Goal: Information Seeking & Learning: Learn about a topic

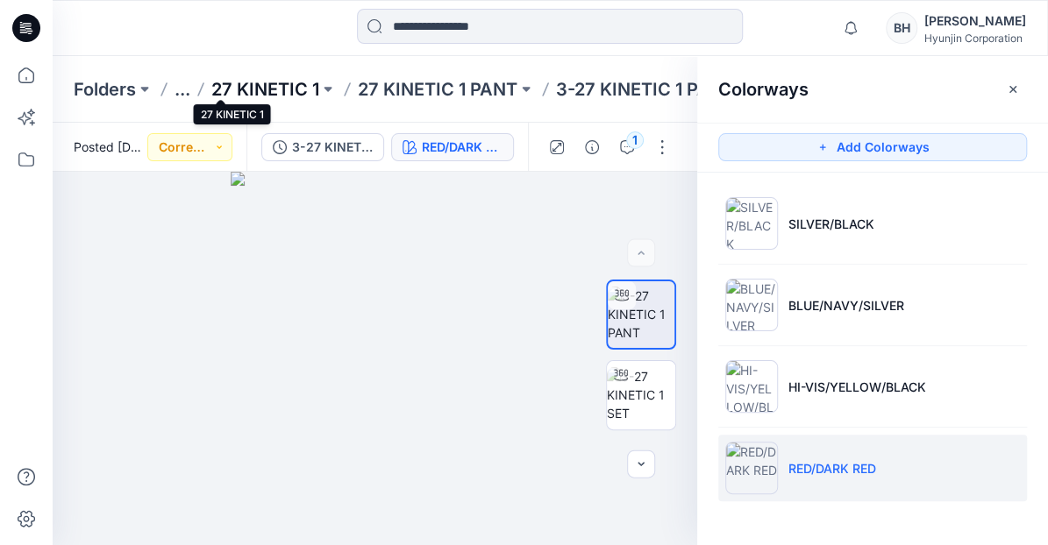
click at [227, 86] on p "27 KINETIC 1" at bounding box center [265, 89] width 108 height 25
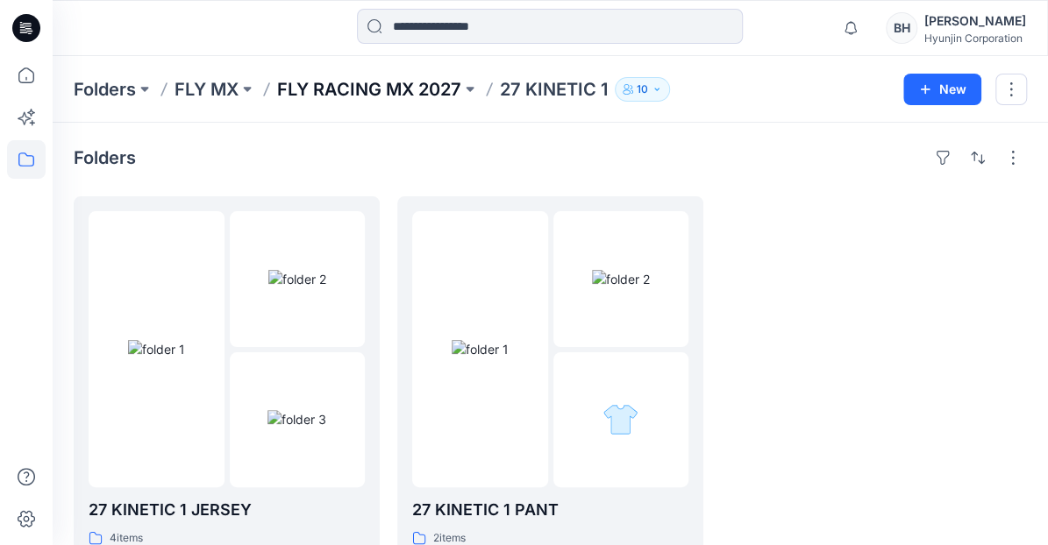
click at [277, 86] on p "FLY RACING MX 2027" at bounding box center [369, 89] width 184 height 25
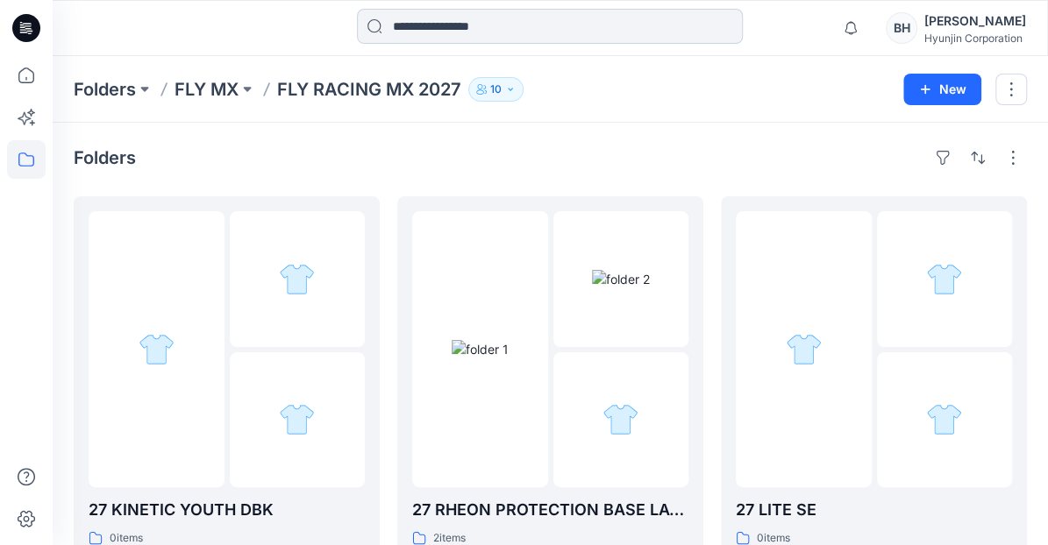
click at [439, 23] on input at bounding box center [550, 26] width 386 height 35
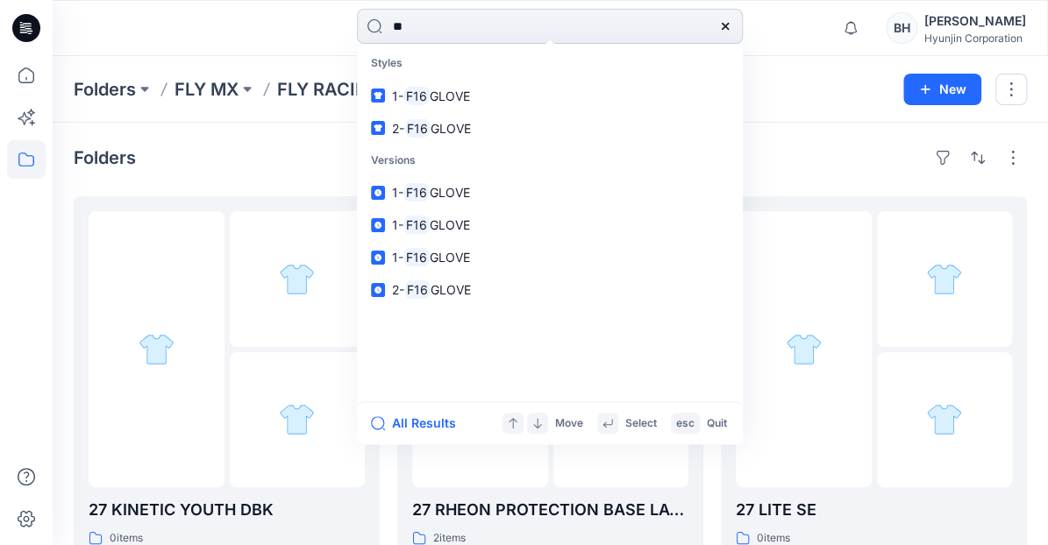
type input "*"
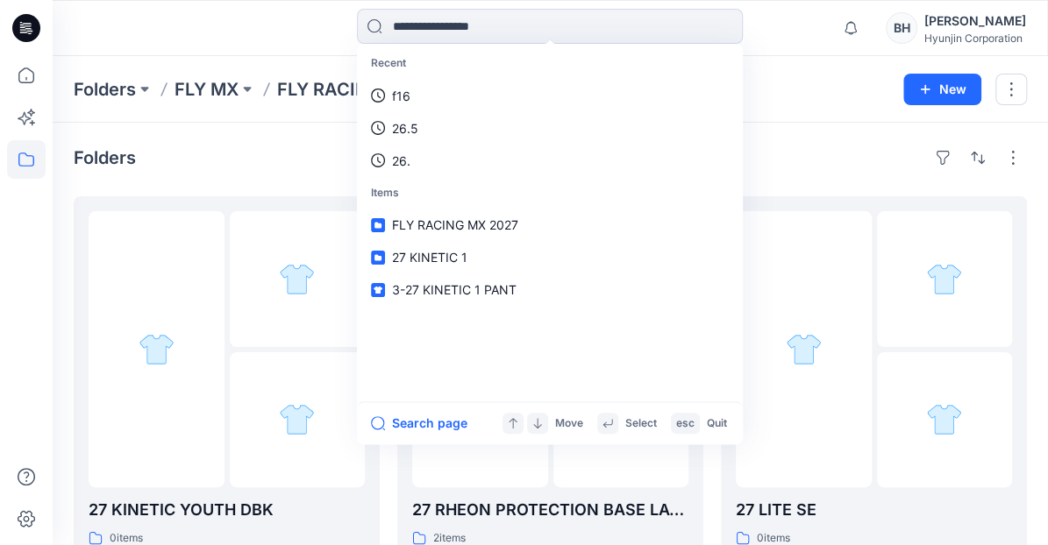
click at [323, 119] on div "Folders FLY MX FLY RACING MX 2027 10 New" at bounding box center [550, 89] width 995 height 67
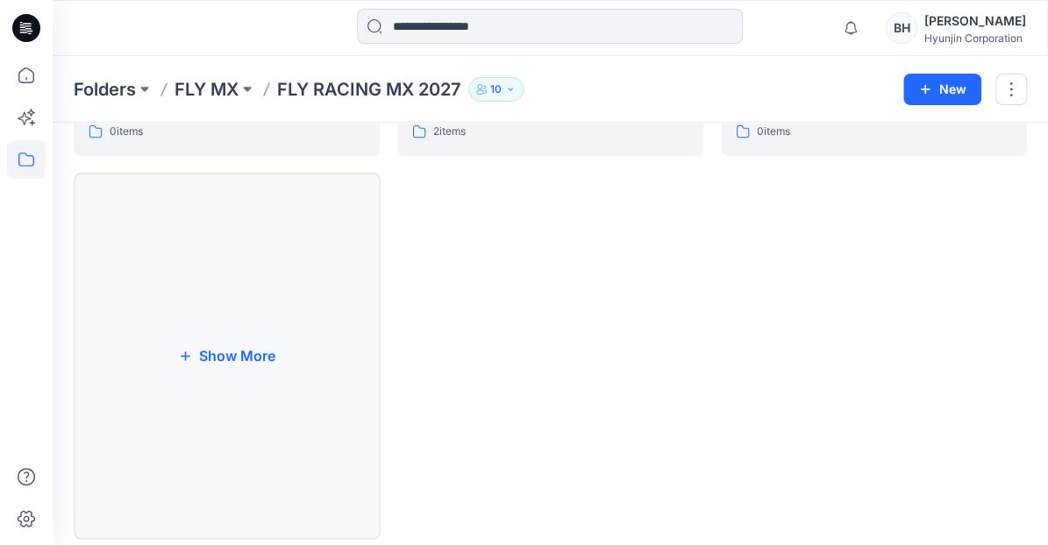
scroll to position [406, 0]
click at [295, 269] on button "Show More" at bounding box center [227, 357] width 306 height 366
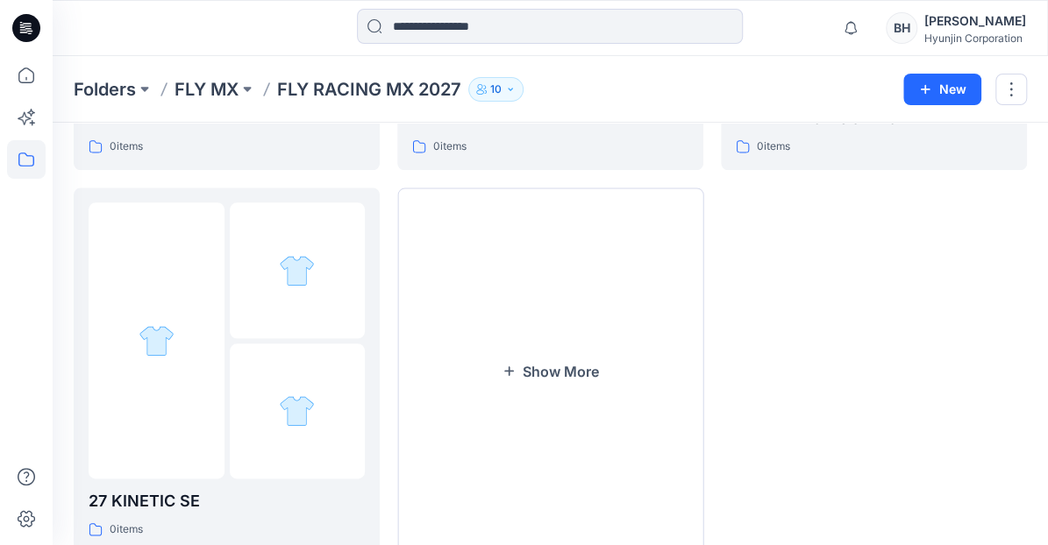
scroll to position [775, 0]
click at [497, 325] on button "Show More" at bounding box center [550, 371] width 306 height 366
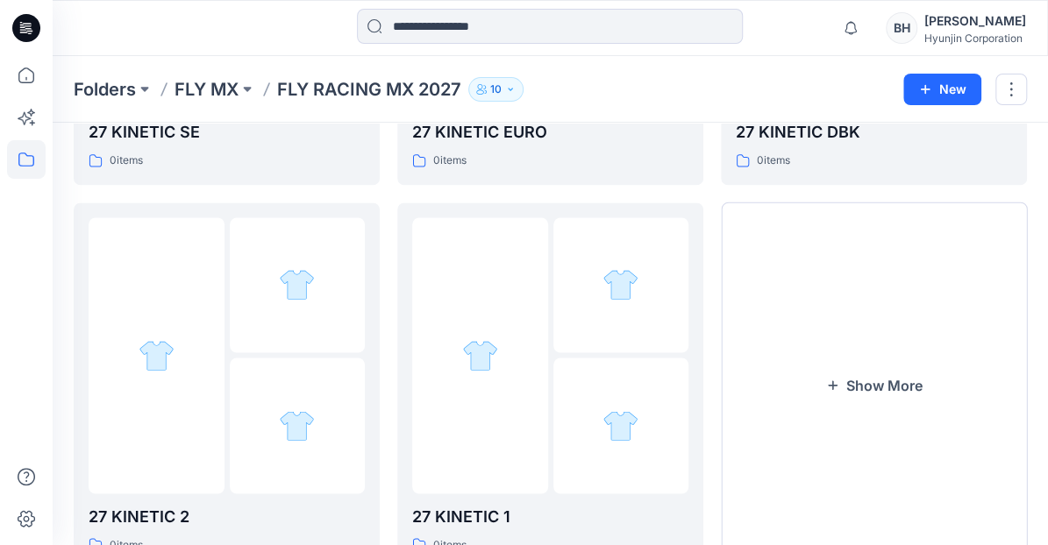
scroll to position [1144, 0]
click at [793, 394] on button "Show More" at bounding box center [874, 386] width 306 height 366
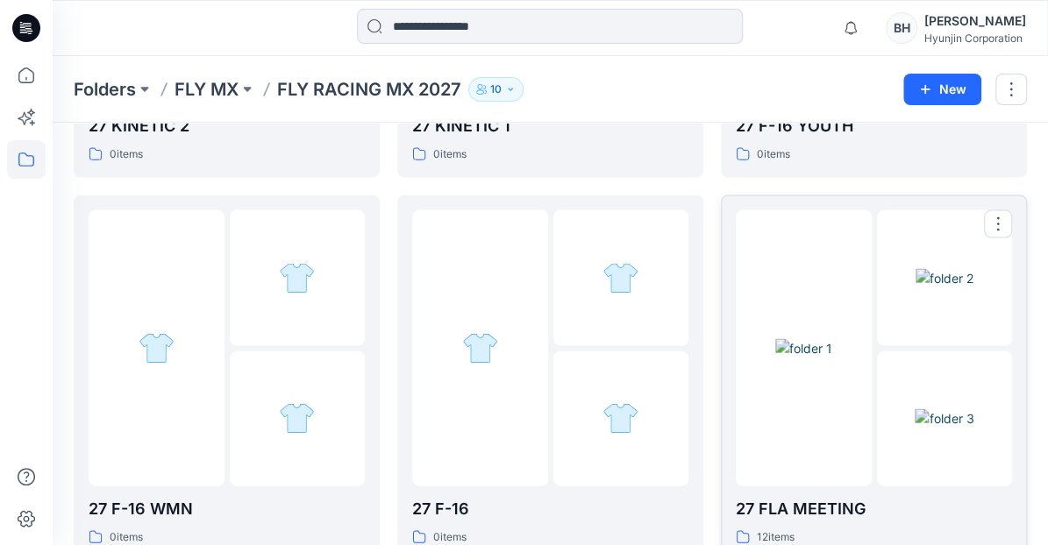
scroll to position [1536, 0]
click at [521, 316] on div at bounding box center [480, 348] width 136 height 276
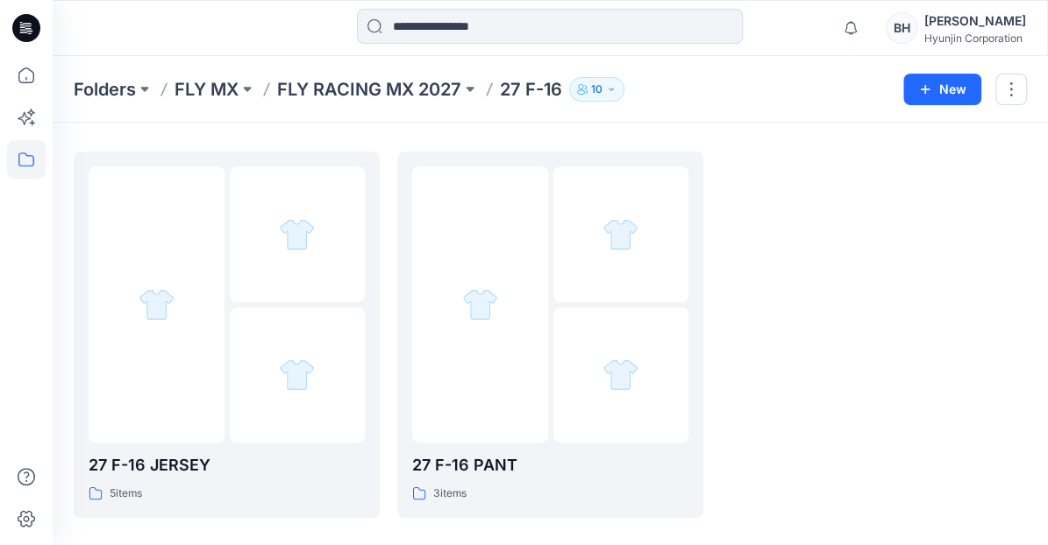
scroll to position [18, 0]
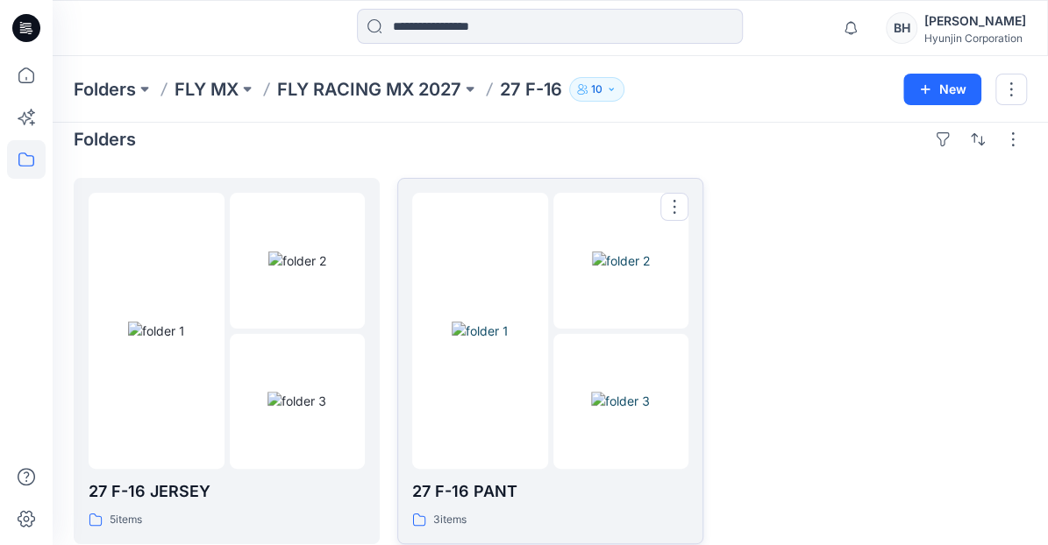
click at [508, 322] on img at bounding box center [480, 331] width 57 height 18
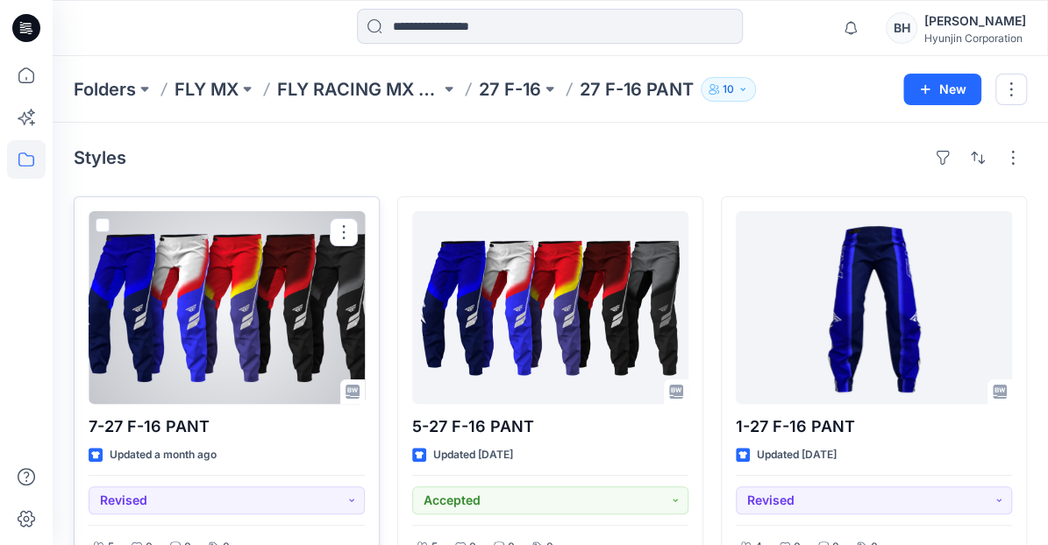
click at [256, 286] on div at bounding box center [227, 307] width 276 height 193
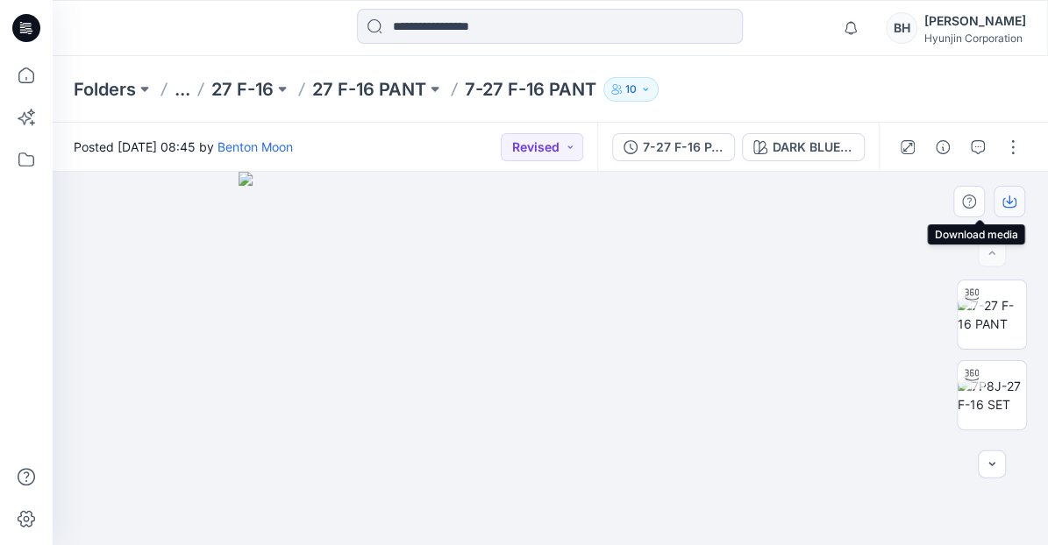
click at [1010, 202] on icon "button" at bounding box center [1009, 202] width 14 height 14
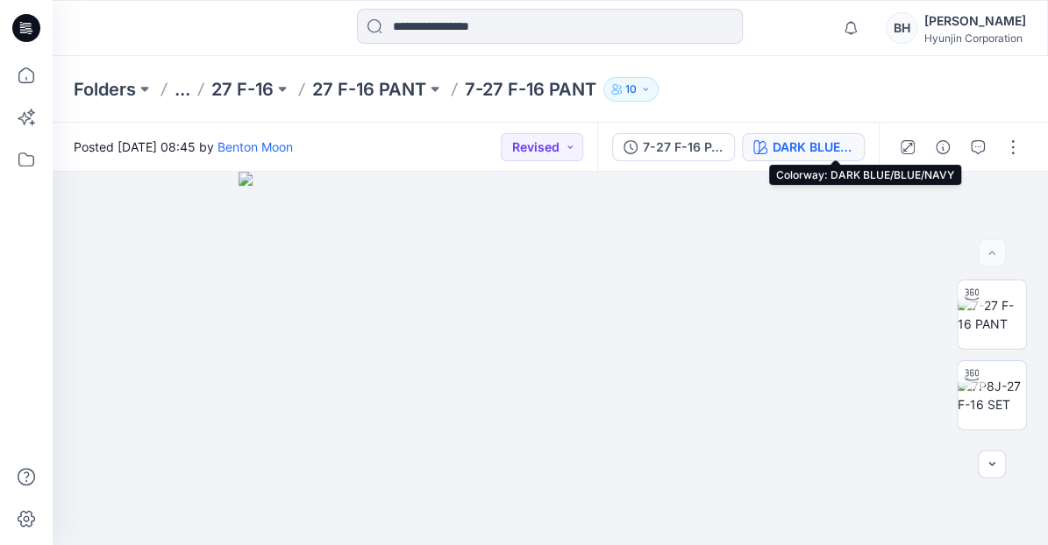
click at [838, 143] on div "DARK BLUE/BLUE/NAVY" at bounding box center [812, 147] width 81 height 19
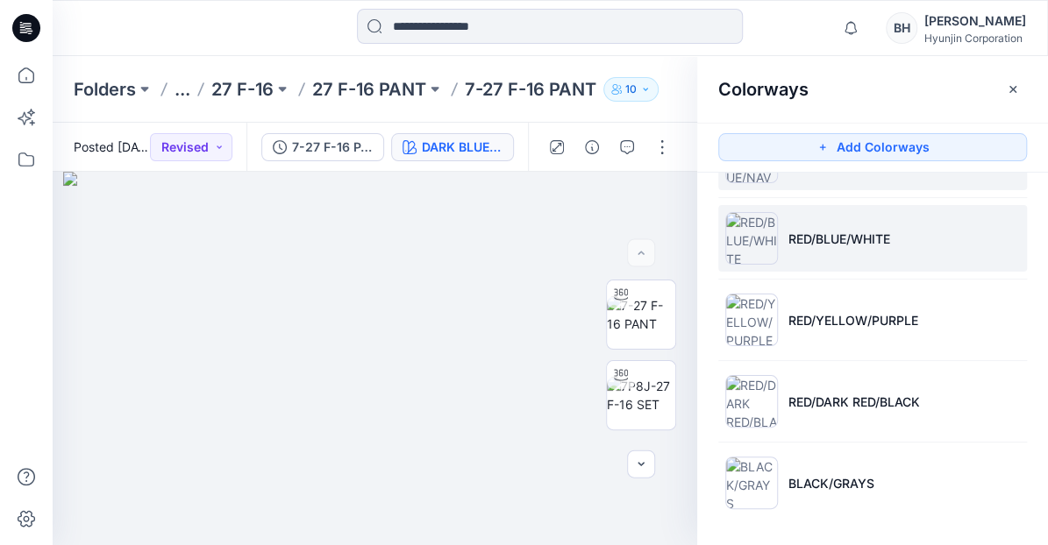
scroll to position [65, 0]
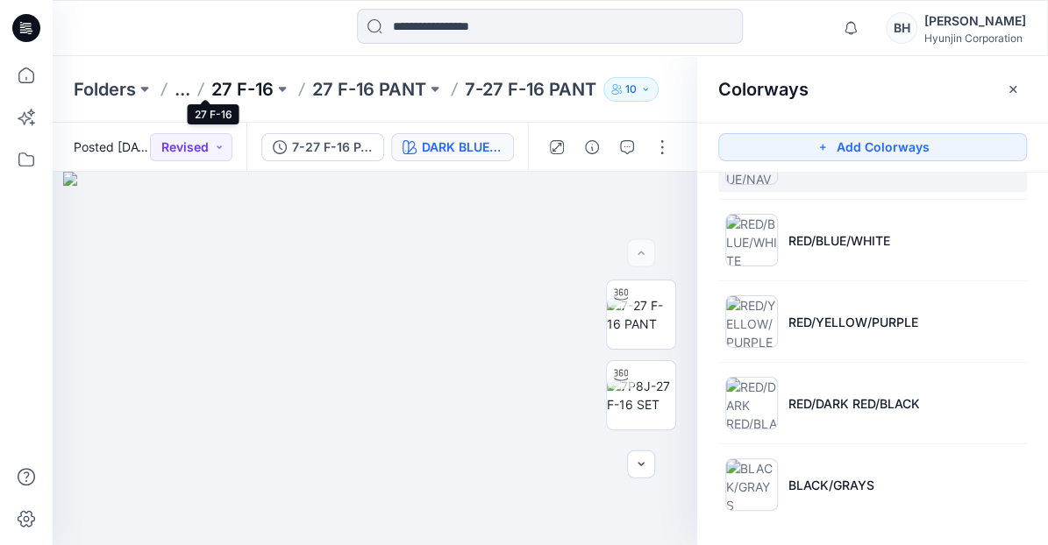
click at [214, 88] on p "27 F-16" at bounding box center [242, 89] width 62 height 25
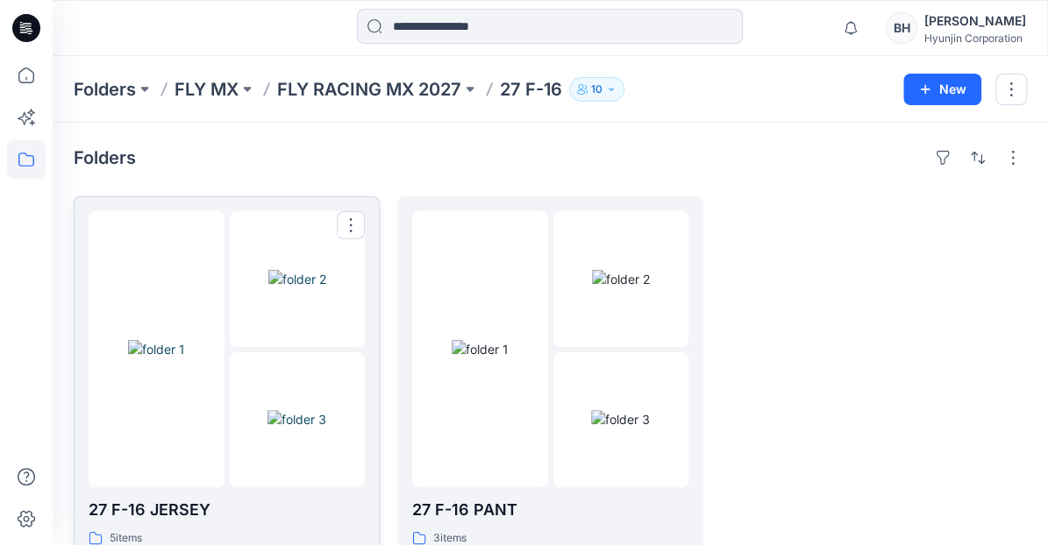
click at [185, 340] on img at bounding box center [156, 349] width 57 height 18
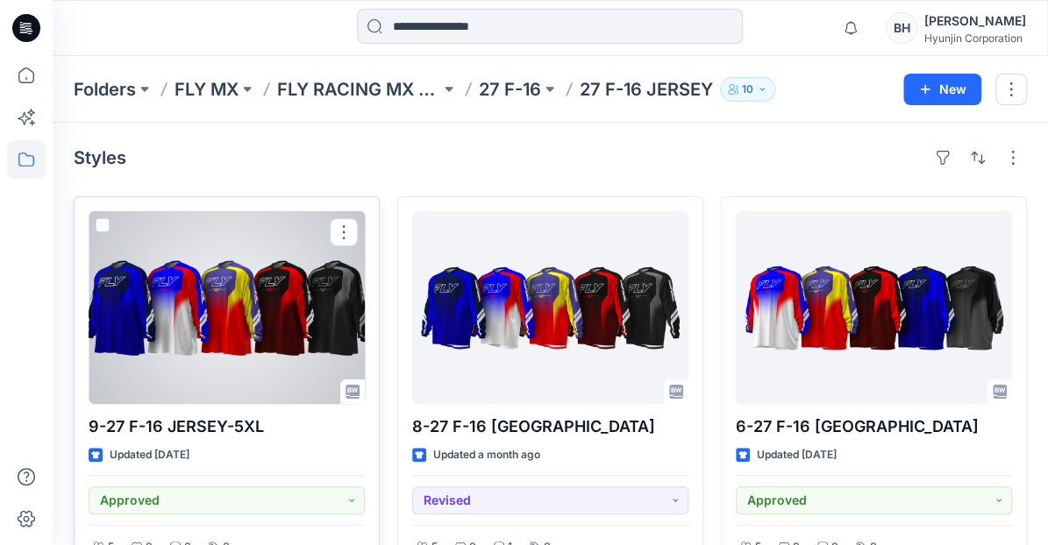
click at [255, 307] on div at bounding box center [227, 307] width 276 height 193
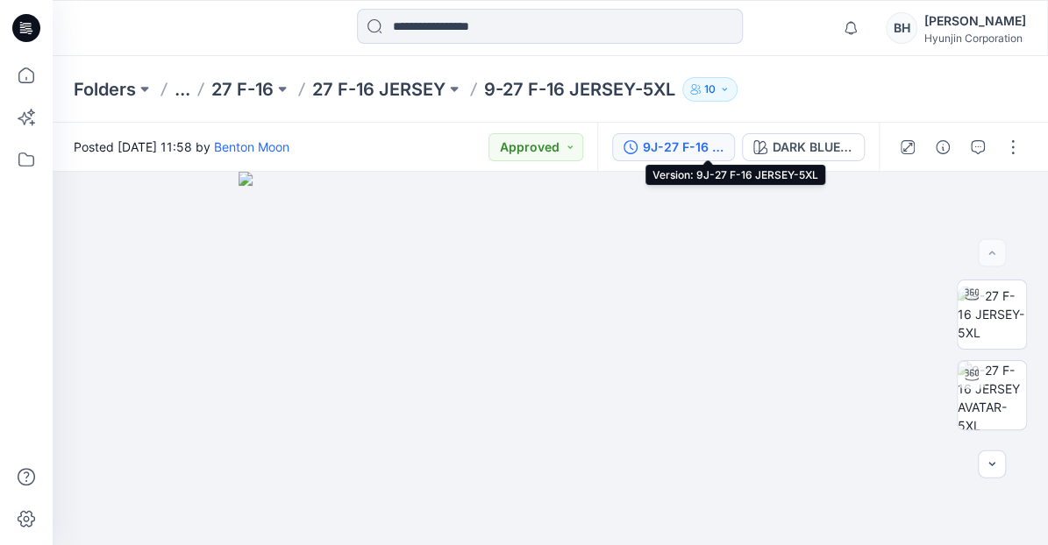
click at [708, 146] on div "9J-27 F-16 JERSEY-5XL" at bounding box center [683, 147] width 81 height 19
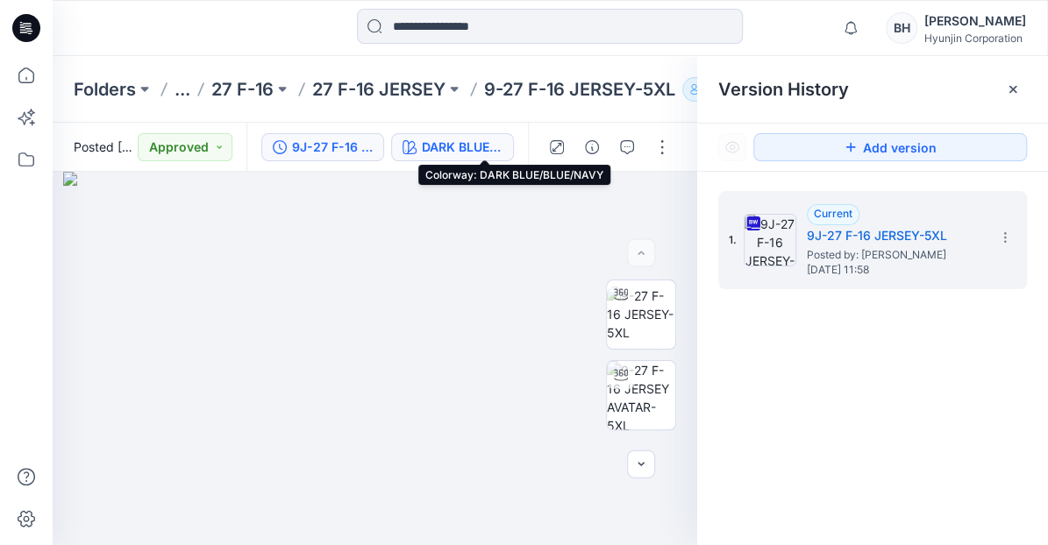
click at [484, 145] on div "DARK BLUE/BLUE/NAVY" at bounding box center [462, 147] width 81 height 19
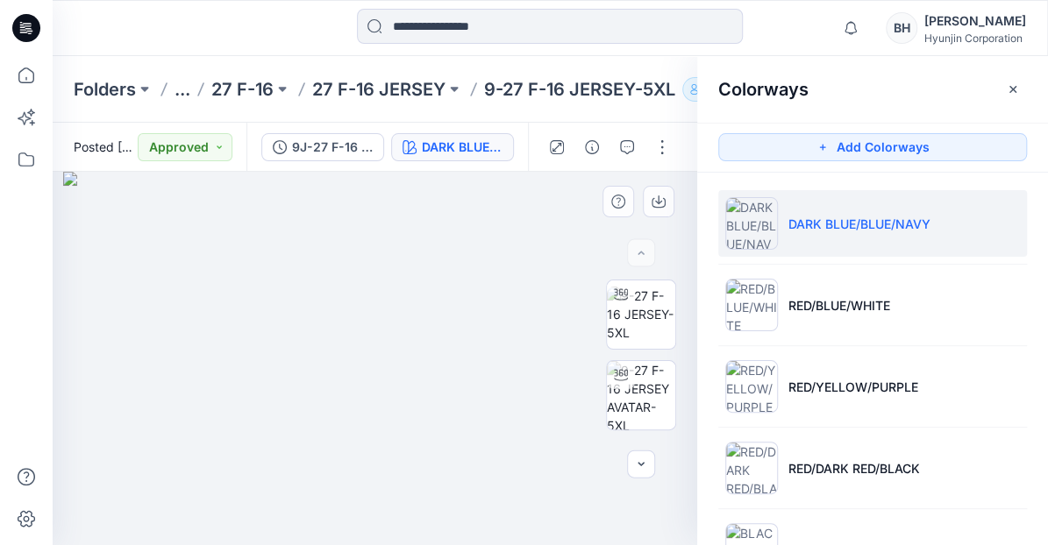
click at [455, 227] on img at bounding box center [374, 358] width 622 height 373
click at [658, 198] on icon "button" at bounding box center [658, 200] width 7 height 9
click at [312, 89] on p "27 F-16 JERSEY" at bounding box center [378, 89] width 133 height 25
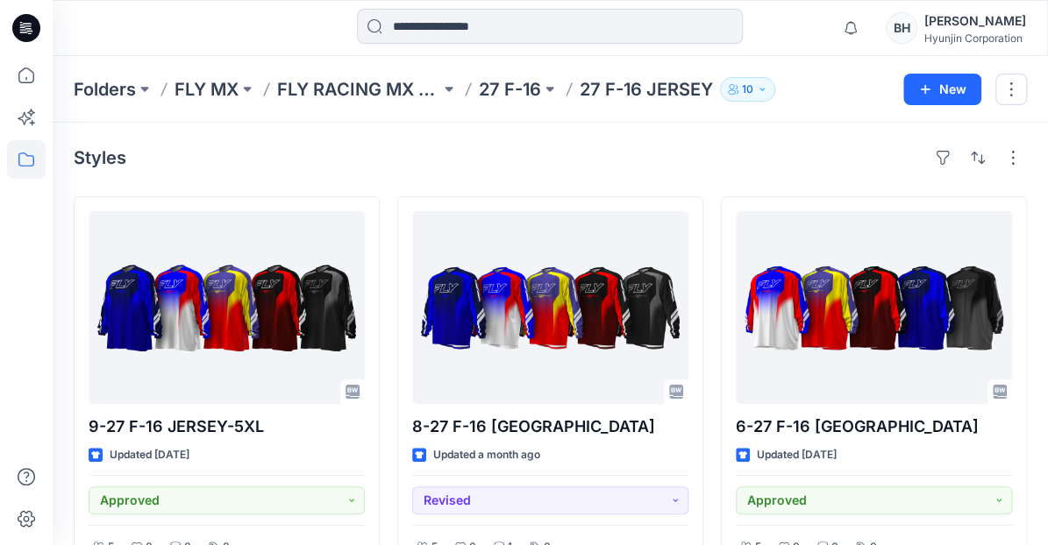
click at [432, 154] on div "Styles" at bounding box center [550, 158] width 953 height 28
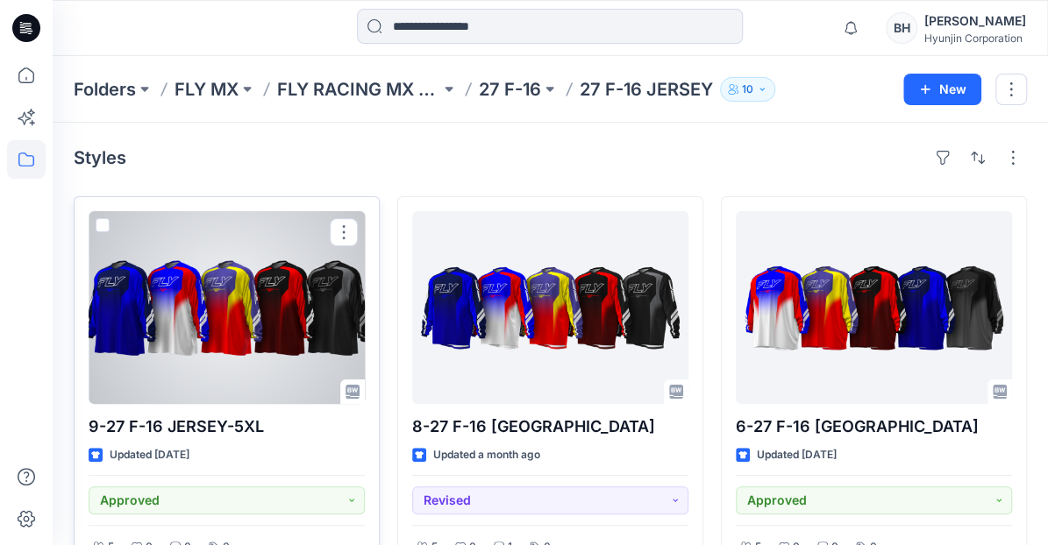
click at [254, 279] on div at bounding box center [227, 307] width 276 height 193
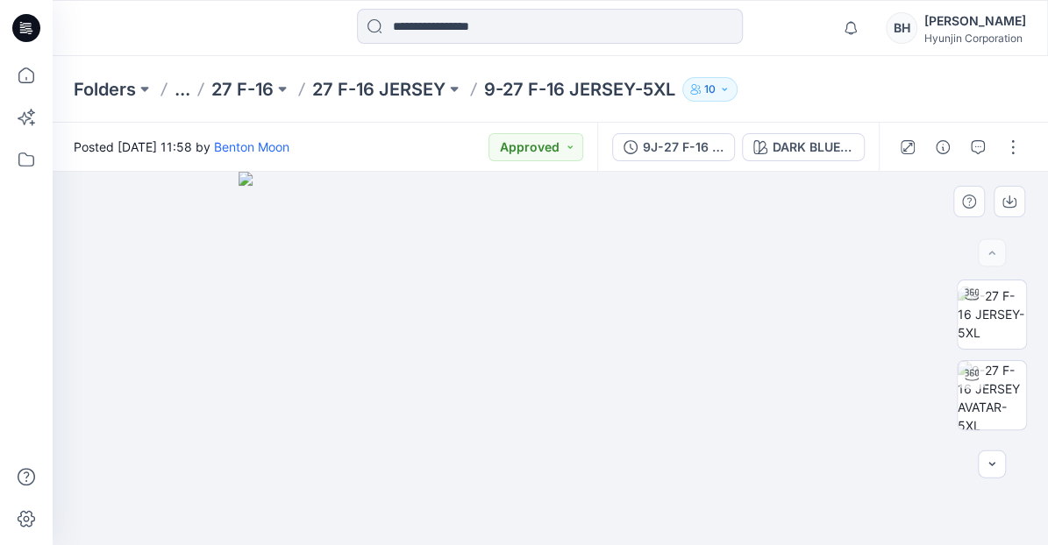
click at [512, 330] on img at bounding box center [549, 358] width 622 height 373
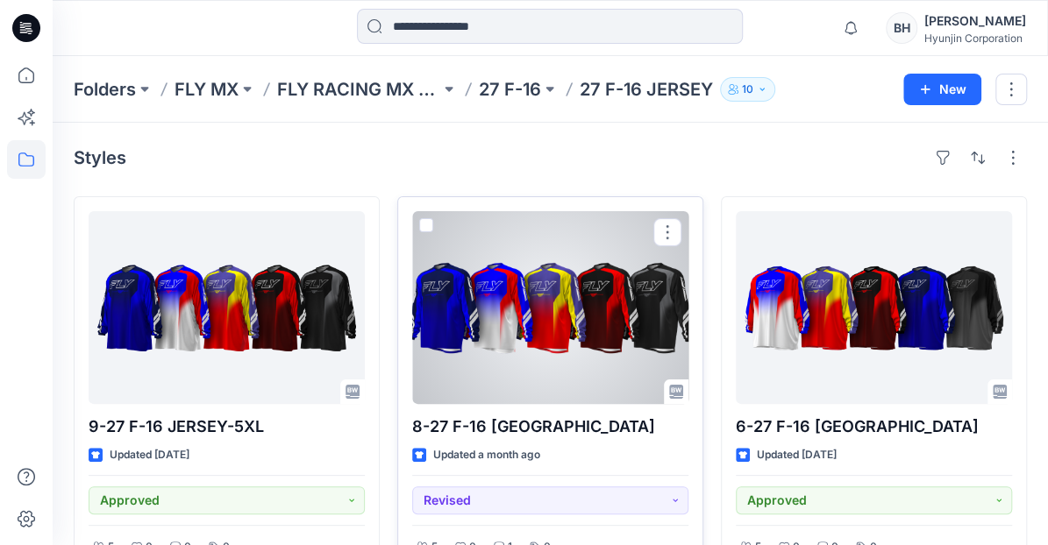
click at [547, 323] on div at bounding box center [550, 307] width 276 height 193
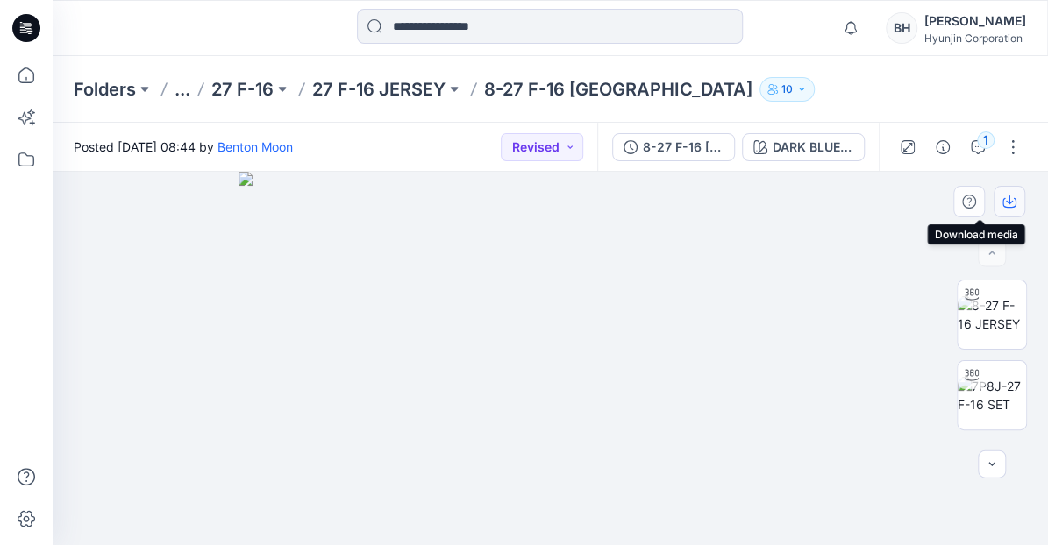
click at [1011, 203] on icon "button" at bounding box center [1009, 202] width 14 height 14
click at [284, 49] on div "Notifications [PERSON_NAME] Moon commented on 7J6P-27 F-16 WMN SET View Style […" at bounding box center [550, 28] width 995 height 56
click at [223, 88] on p "27 F-16" at bounding box center [242, 89] width 62 height 25
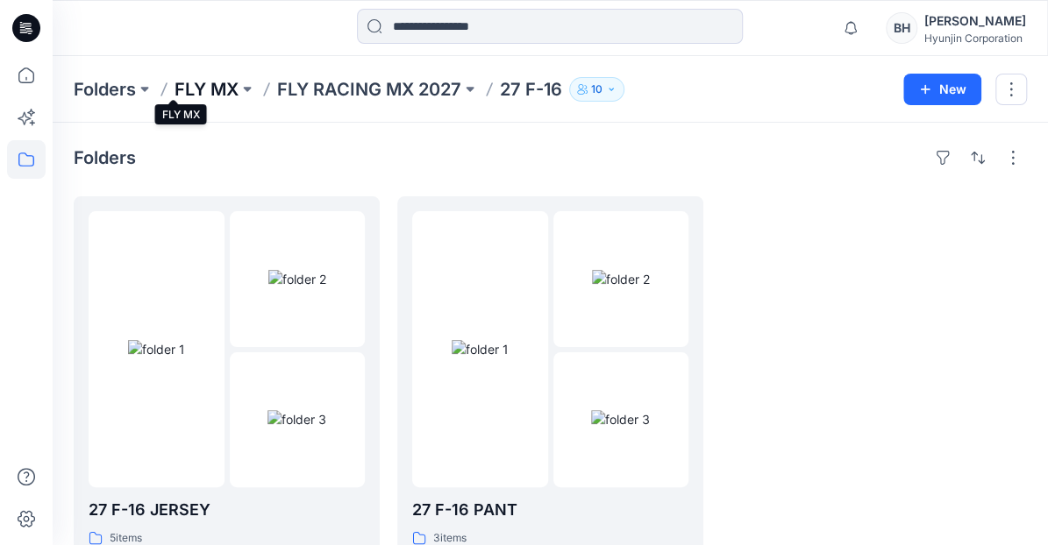
click at [184, 89] on p "FLY MX" at bounding box center [206, 89] width 64 height 25
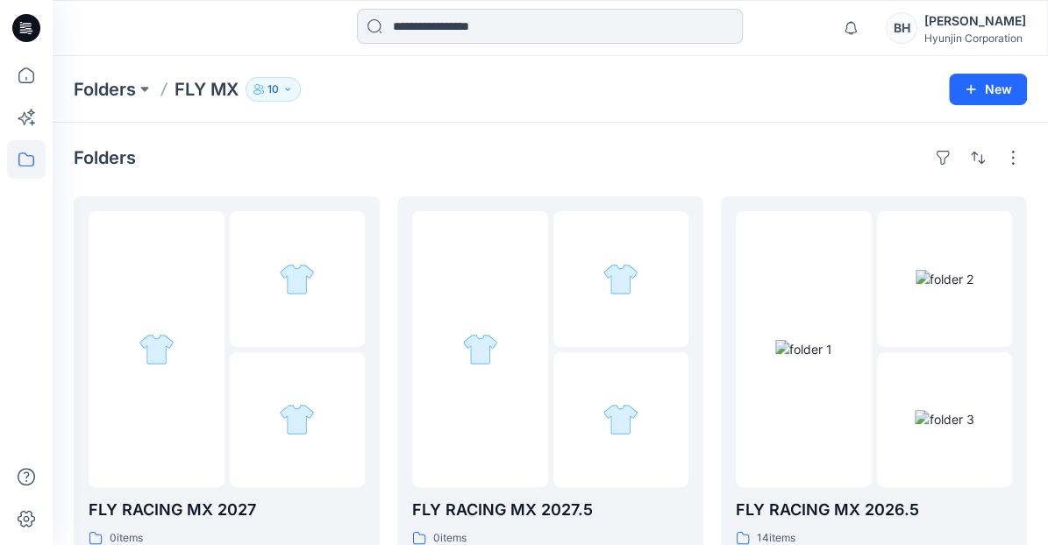
click at [457, 25] on input at bounding box center [550, 26] width 386 height 35
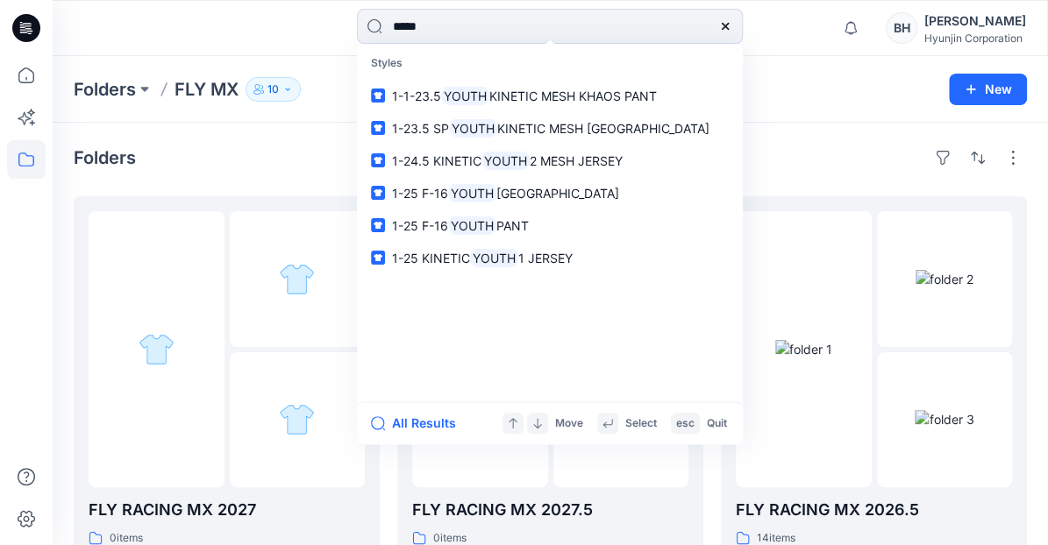
type input "*****"
click at [306, 148] on div "Folders" at bounding box center [550, 158] width 953 height 28
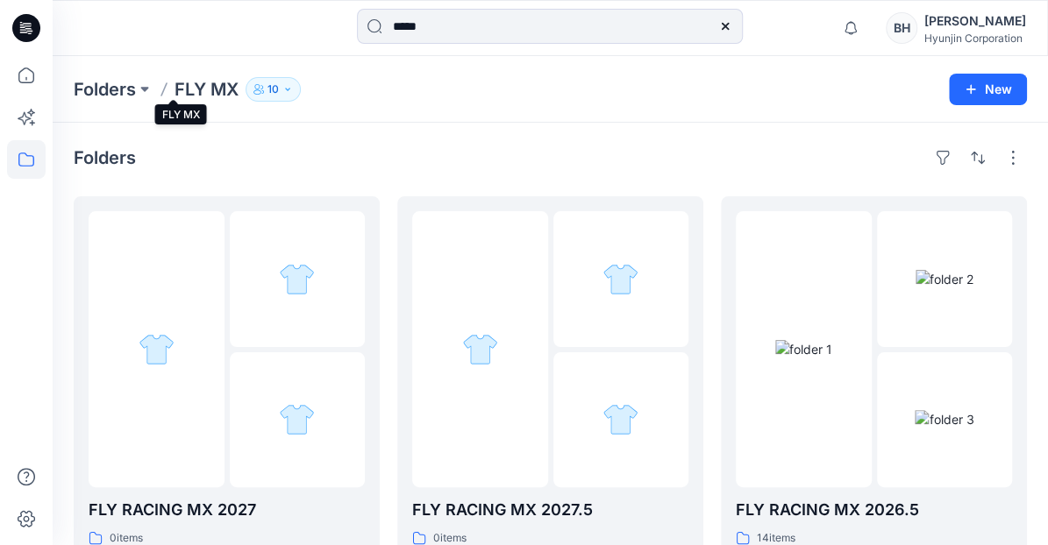
click at [174, 88] on p "FLY MX" at bounding box center [206, 89] width 64 height 25
click at [287, 293] on div at bounding box center [298, 279] width 136 height 136
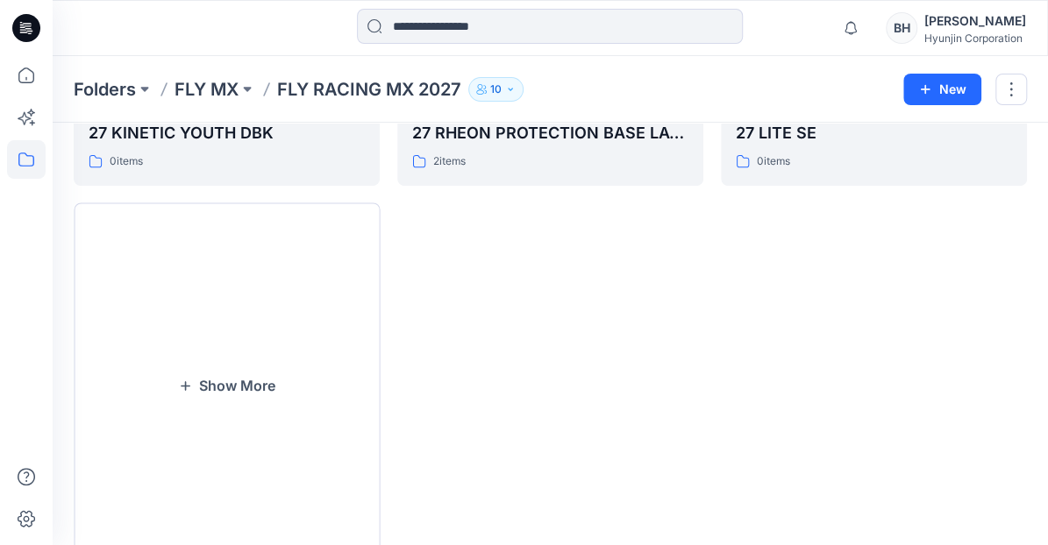
scroll to position [377, 0]
click at [287, 293] on button "Show More" at bounding box center [227, 386] width 306 height 366
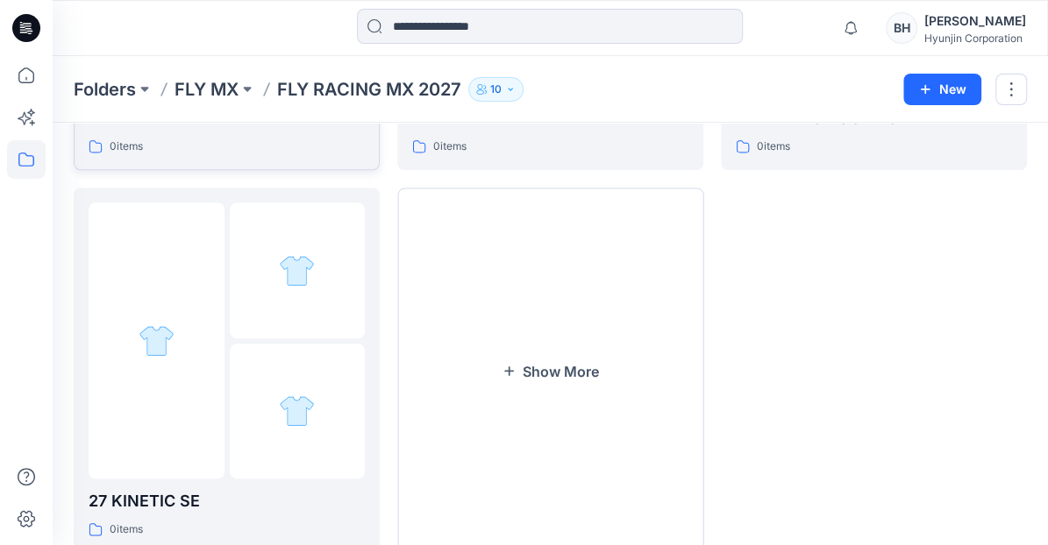
scroll to position [775, 0]
click at [449, 283] on button "Show More" at bounding box center [550, 371] width 306 height 366
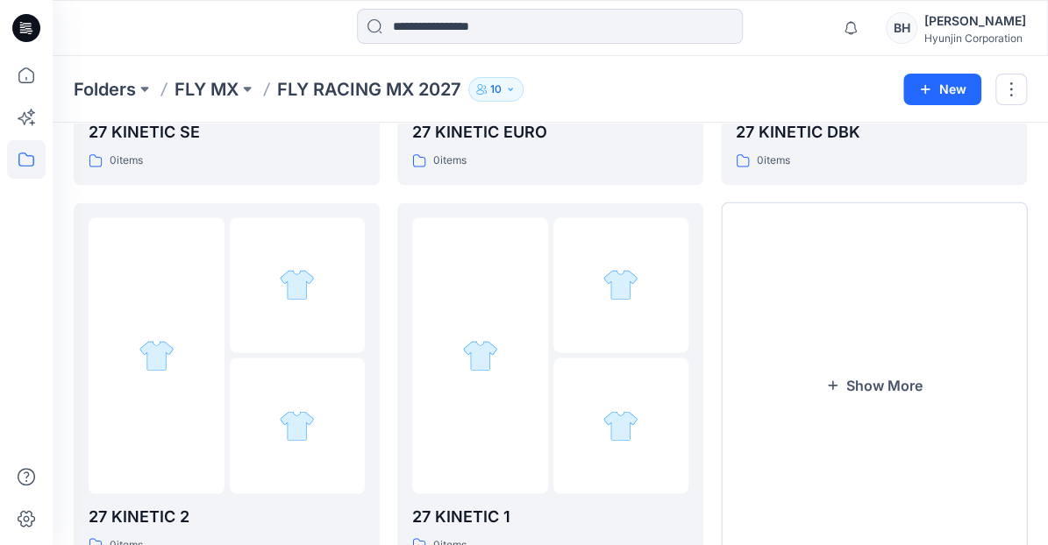
scroll to position [1144, 0]
click at [801, 321] on button "Show More" at bounding box center [874, 386] width 306 height 366
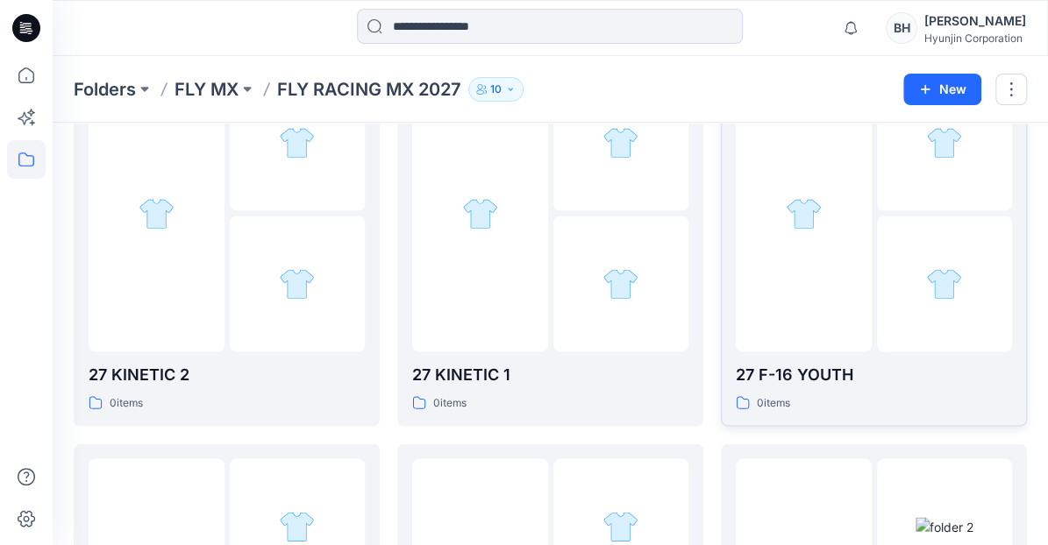
click at [807, 277] on div at bounding box center [804, 213] width 136 height 276
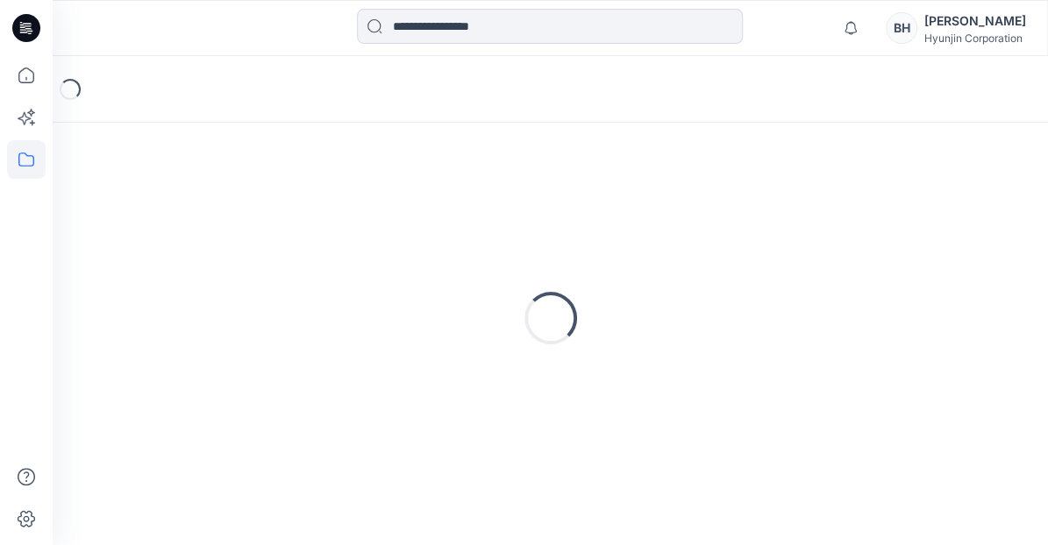
scroll to position [18, 0]
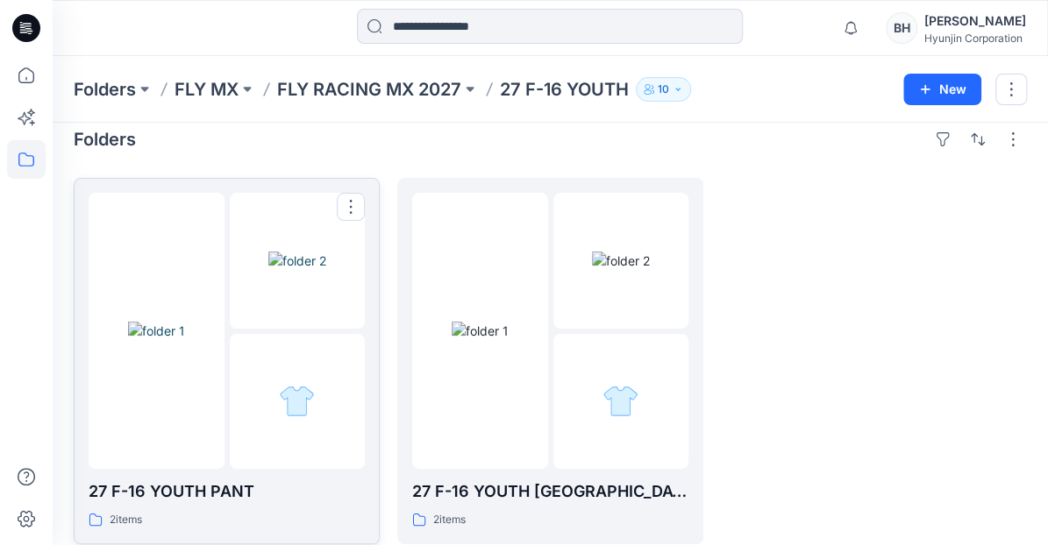
click at [298, 270] on img at bounding box center [297, 261] width 58 height 18
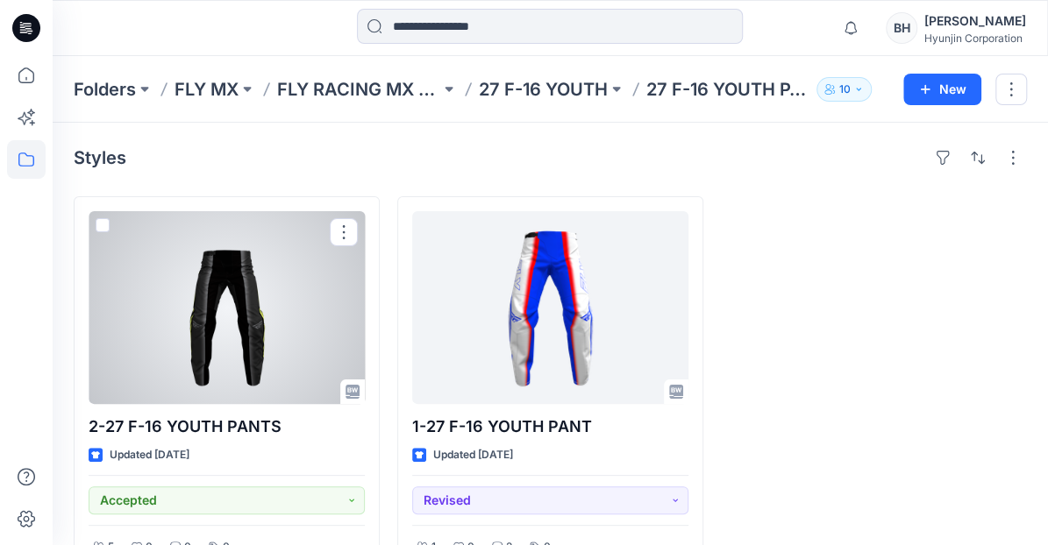
click at [298, 286] on div at bounding box center [227, 307] width 276 height 193
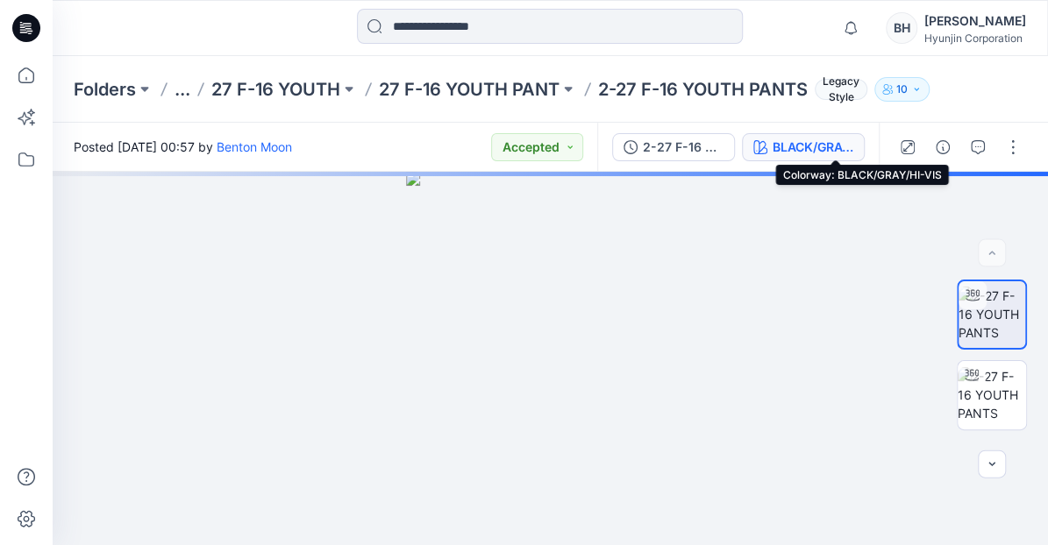
click at [842, 147] on div "BLACK/GRAY/HI-VIS" at bounding box center [812, 147] width 81 height 19
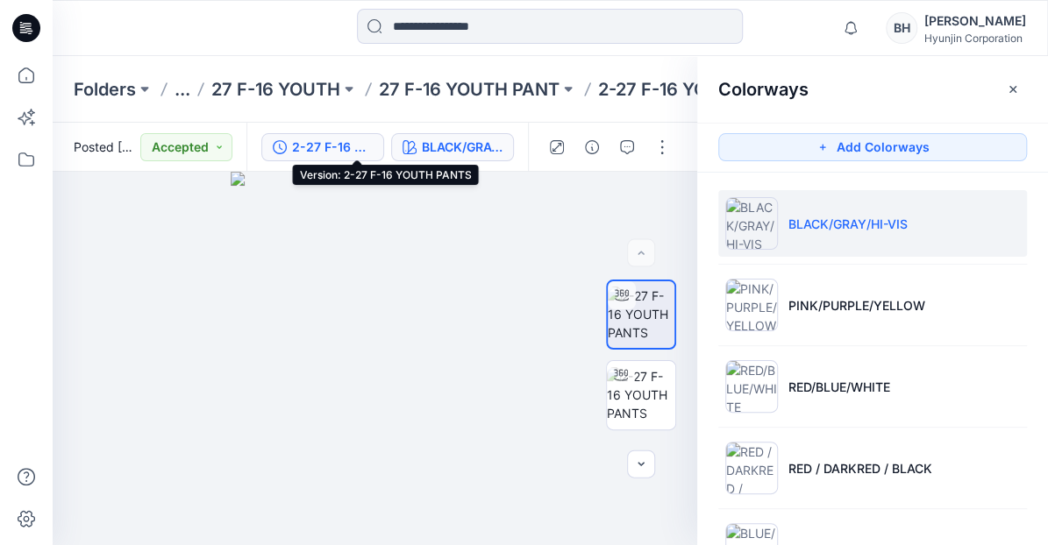
click at [373, 146] on div "2-27 F-16 YOUTH PANTS" at bounding box center [332, 147] width 81 height 19
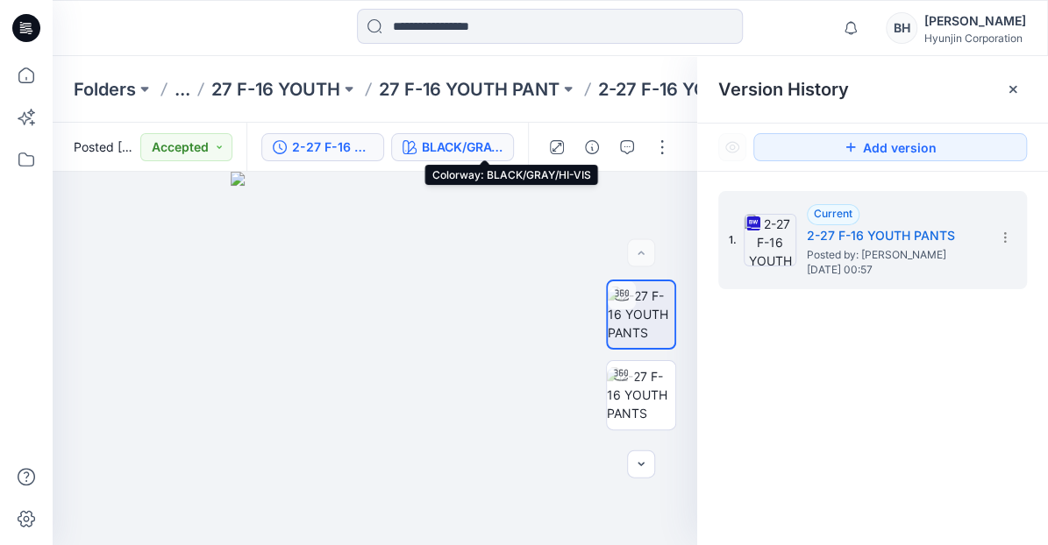
click at [468, 149] on div "BLACK/GRAY/HI-VIS" at bounding box center [462, 147] width 81 height 19
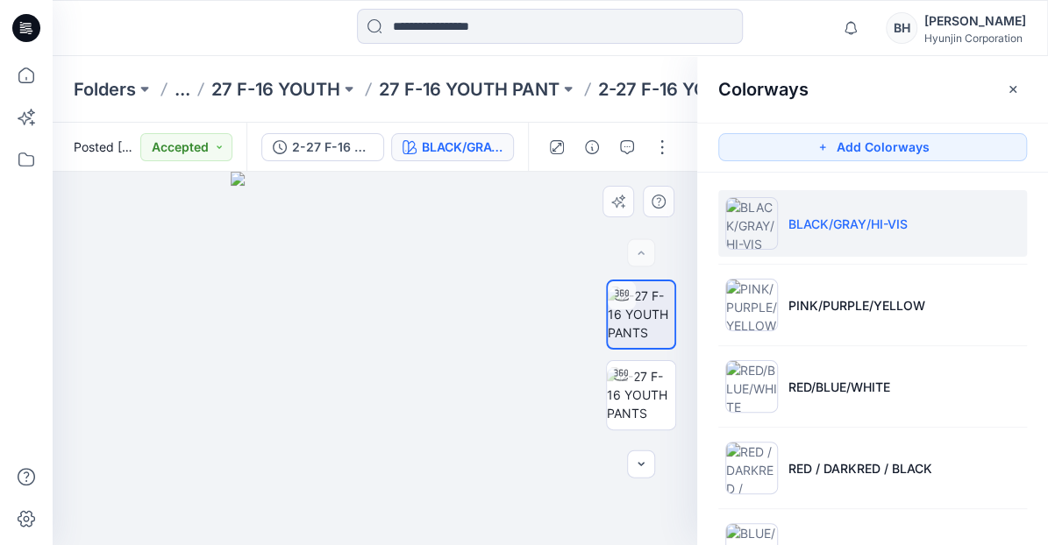
drag, startPoint x: 422, startPoint y: 375, endPoint x: 378, endPoint y: 379, distance: 44.0
click at [378, 379] on div at bounding box center [375, 358] width 644 height 373
drag, startPoint x: 395, startPoint y: 375, endPoint x: 370, endPoint y: 377, distance: 24.6
click at [370, 377] on div at bounding box center [375, 358] width 644 height 373
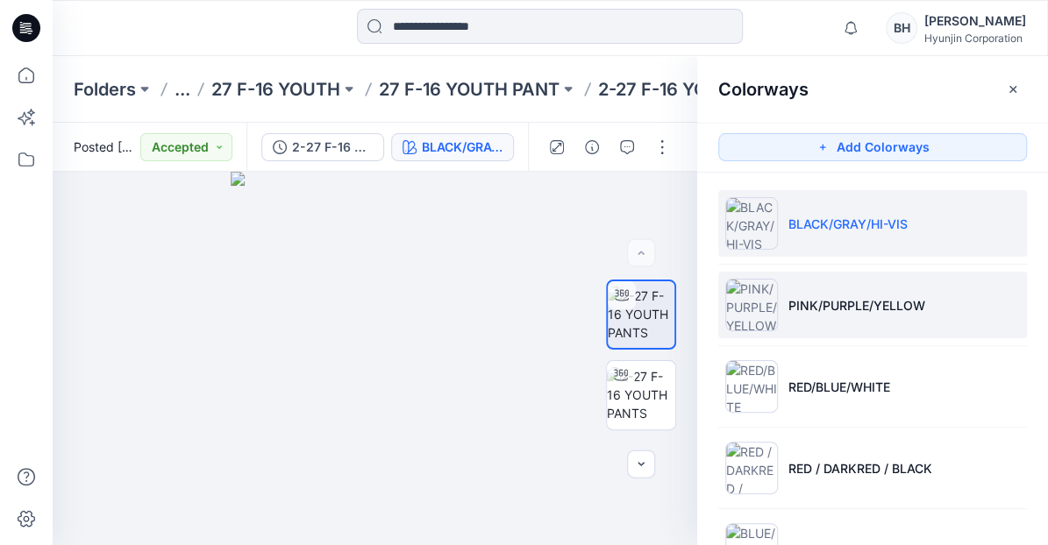
click at [798, 303] on p "PINK/PURPLE/YELLOW" at bounding box center [856, 305] width 137 height 18
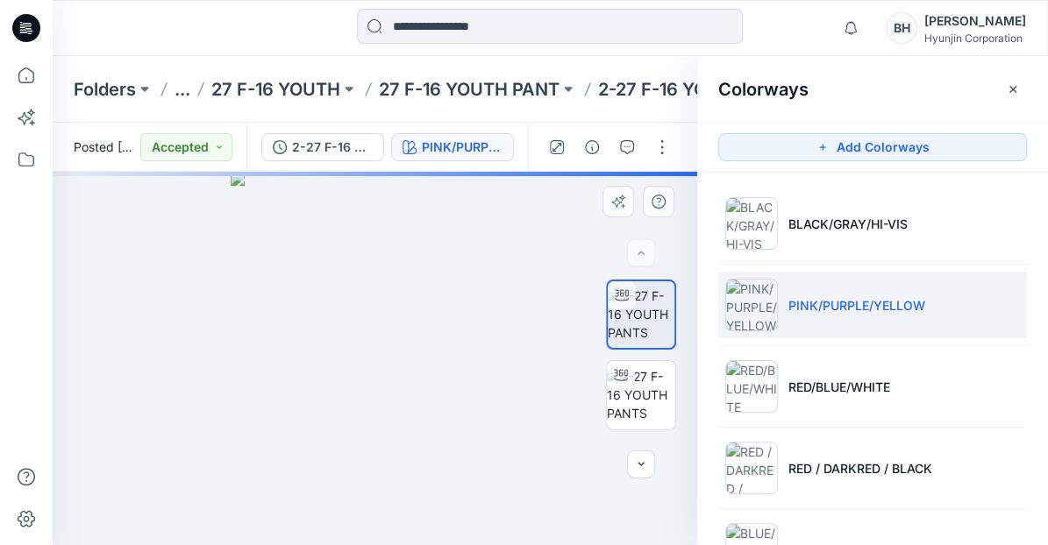
drag, startPoint x: 433, startPoint y: 405, endPoint x: 377, endPoint y: 406, distance: 56.1
click at [377, 406] on div at bounding box center [375, 358] width 644 height 373
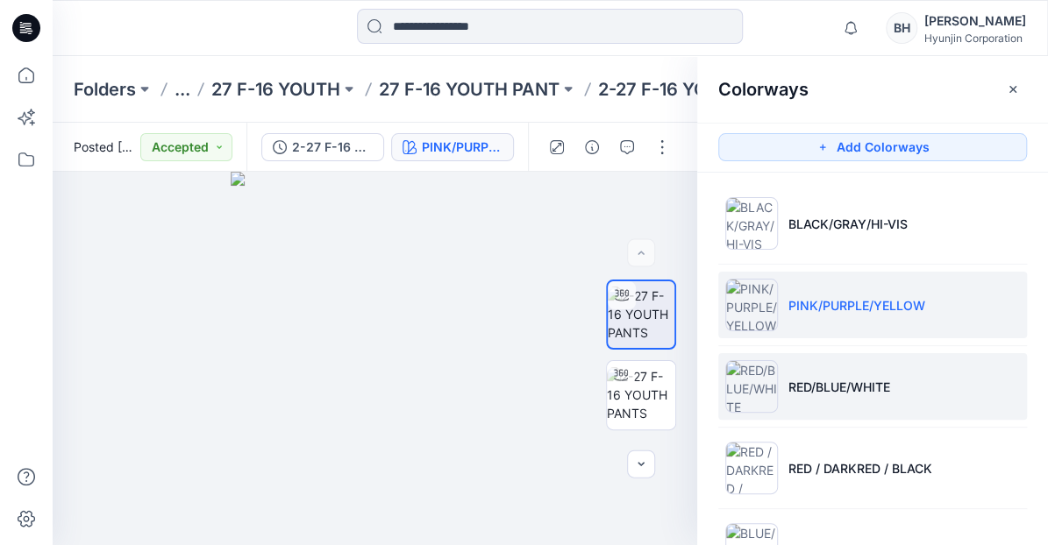
click at [759, 395] on img at bounding box center [751, 386] width 53 height 53
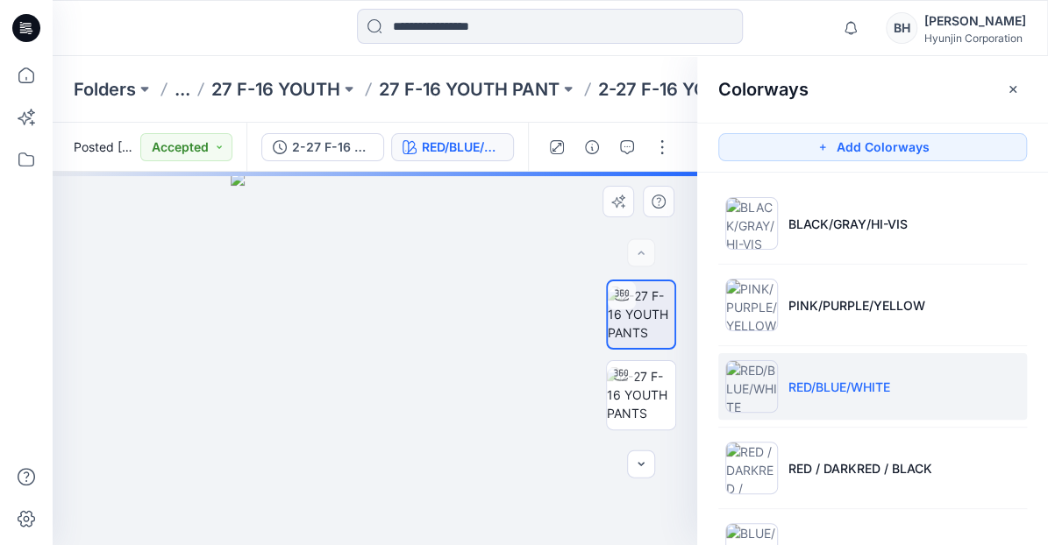
drag, startPoint x: 431, startPoint y: 368, endPoint x: 396, endPoint y: 375, distance: 35.8
click at [396, 375] on div at bounding box center [375, 358] width 644 height 373
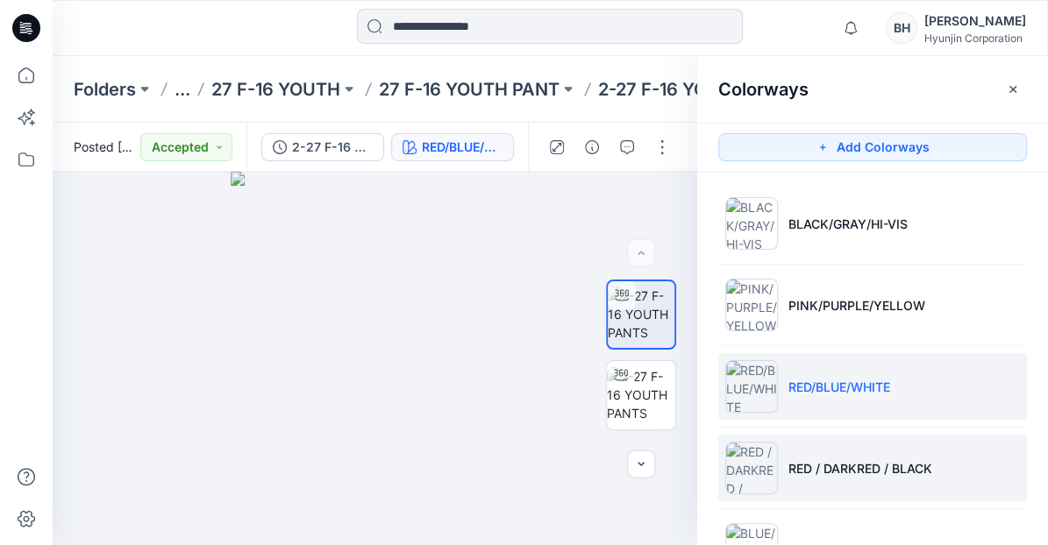
click at [744, 458] on img at bounding box center [751, 468] width 53 height 53
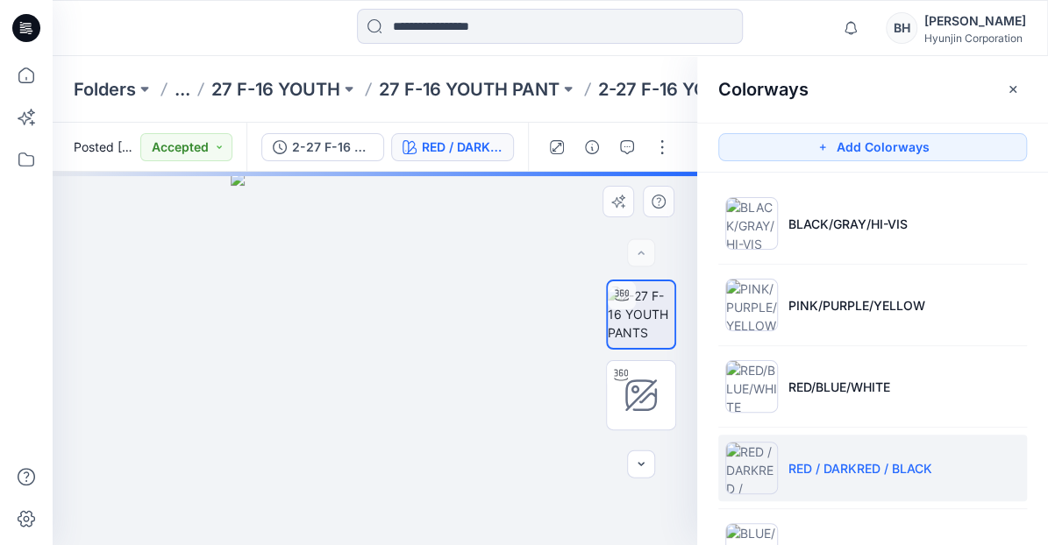
drag, startPoint x: 422, startPoint y: 391, endPoint x: 371, endPoint y: 391, distance: 50.8
click at [371, 391] on div at bounding box center [375, 358] width 644 height 373
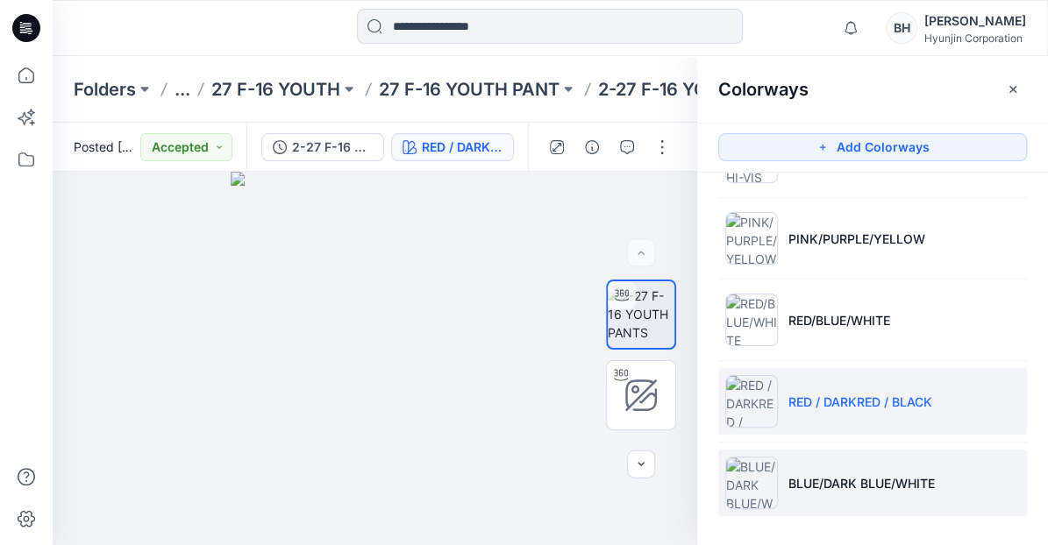
scroll to position [65, 0]
click at [758, 478] on img at bounding box center [751, 485] width 53 height 53
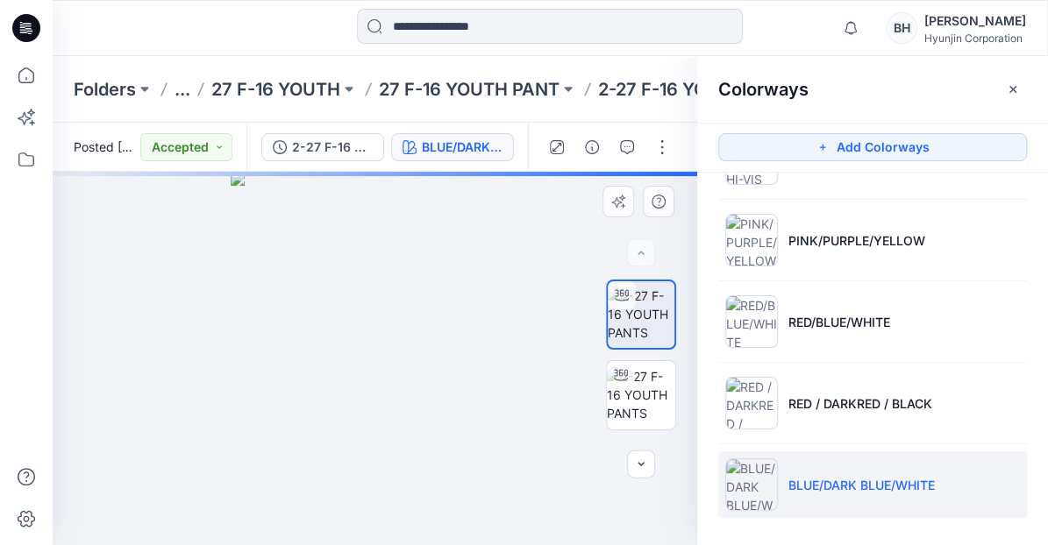
drag, startPoint x: 437, startPoint y: 416, endPoint x: 398, endPoint y: 415, distance: 38.6
click at [398, 415] on div at bounding box center [375, 358] width 644 height 373
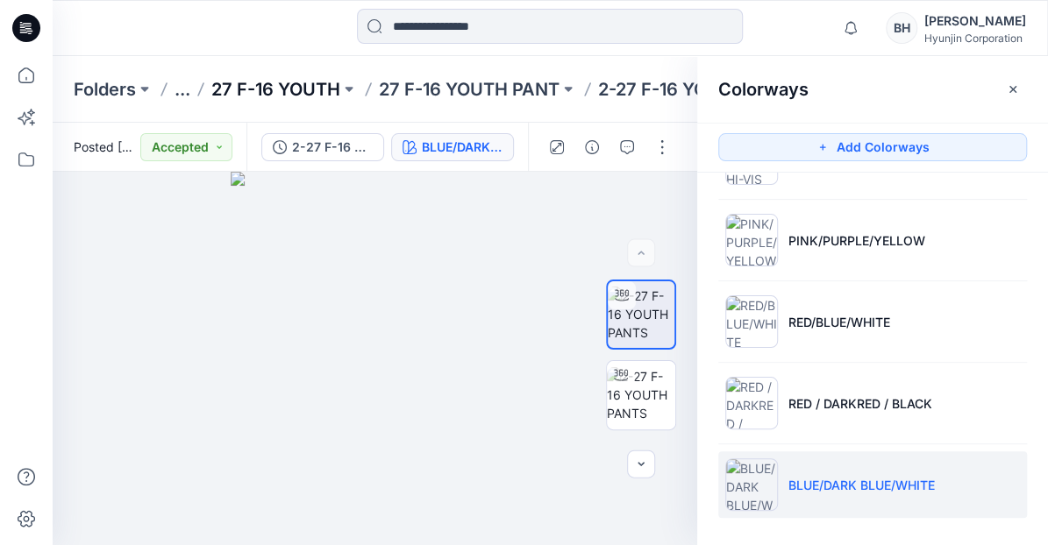
click at [223, 86] on p "27 F-16 YOUTH" at bounding box center [275, 89] width 129 height 25
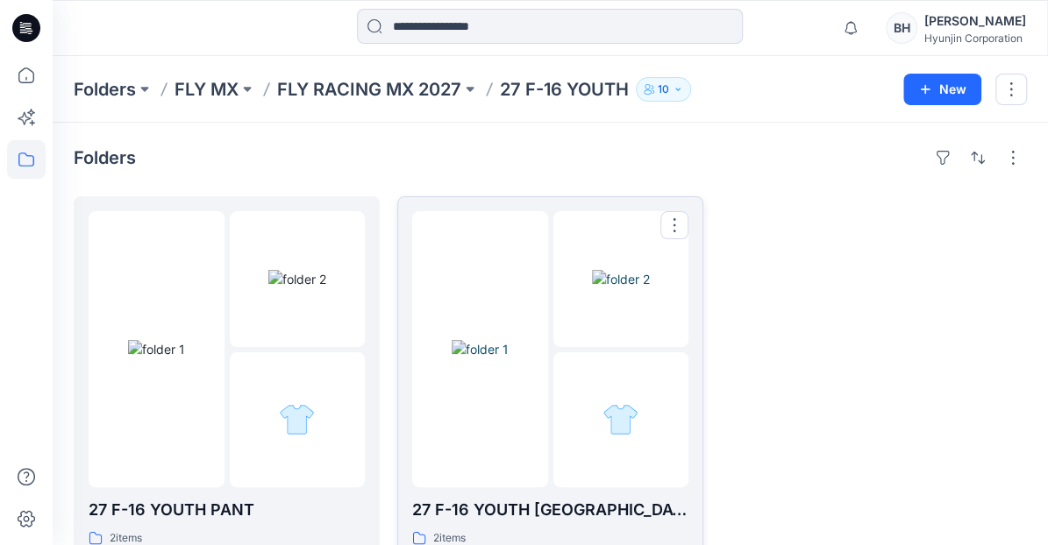
click at [484, 340] on img at bounding box center [480, 349] width 57 height 18
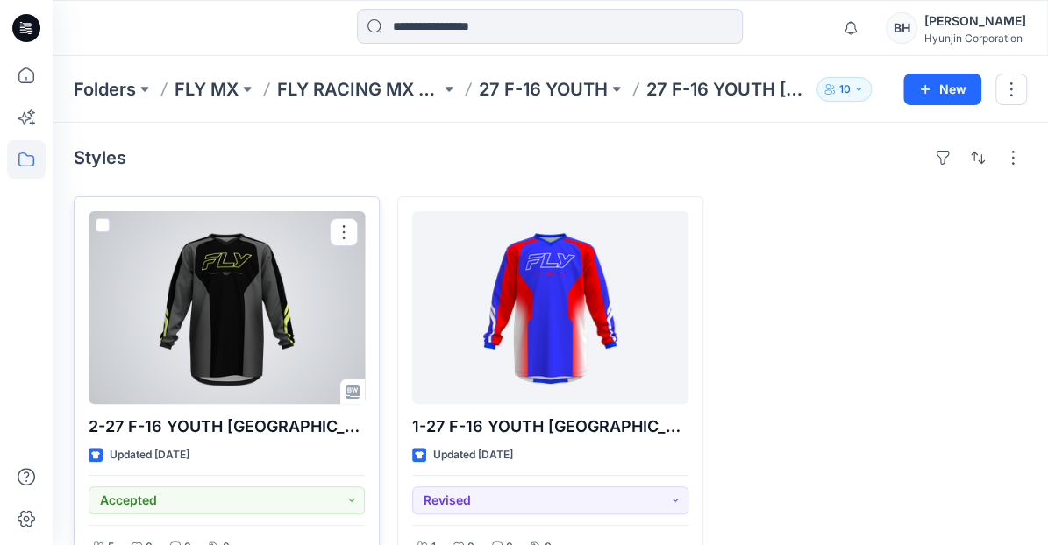
click at [326, 296] on div at bounding box center [227, 307] width 276 height 193
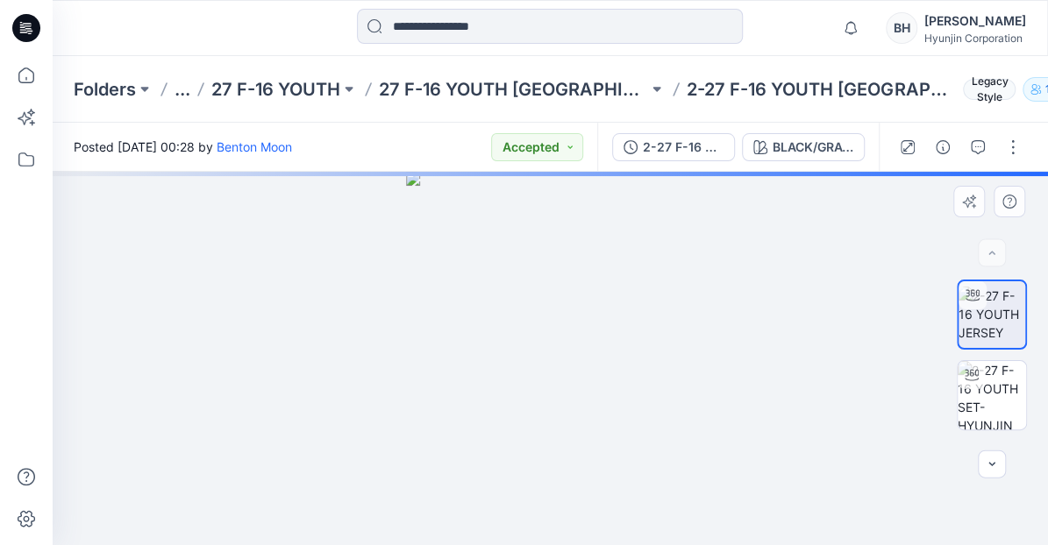
drag, startPoint x: 572, startPoint y: 324, endPoint x: 535, endPoint y: 323, distance: 36.8
click at [535, 323] on div at bounding box center [550, 358] width 995 height 373
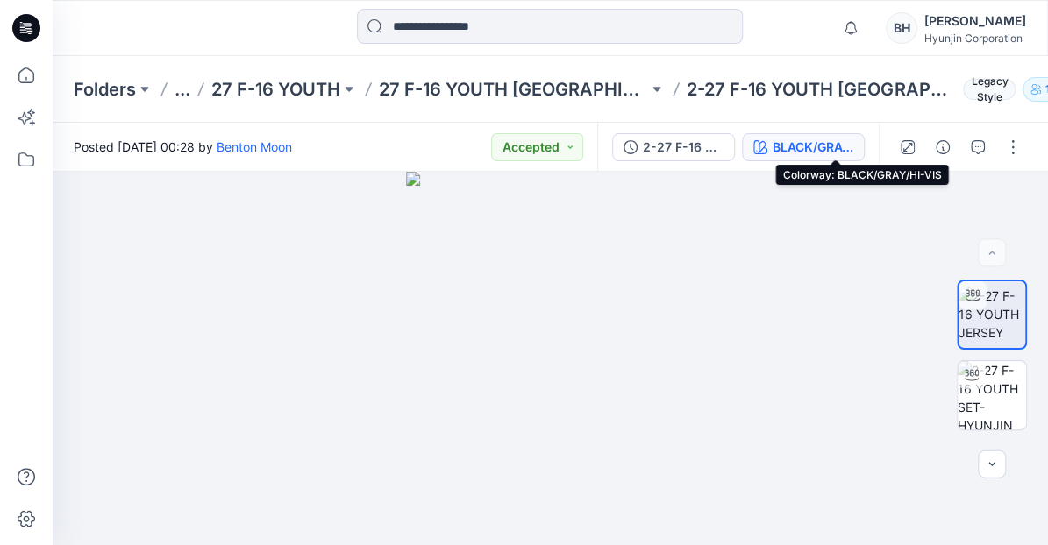
click at [831, 149] on div "BLACK/GRAY/HI-VIS" at bounding box center [812, 147] width 81 height 19
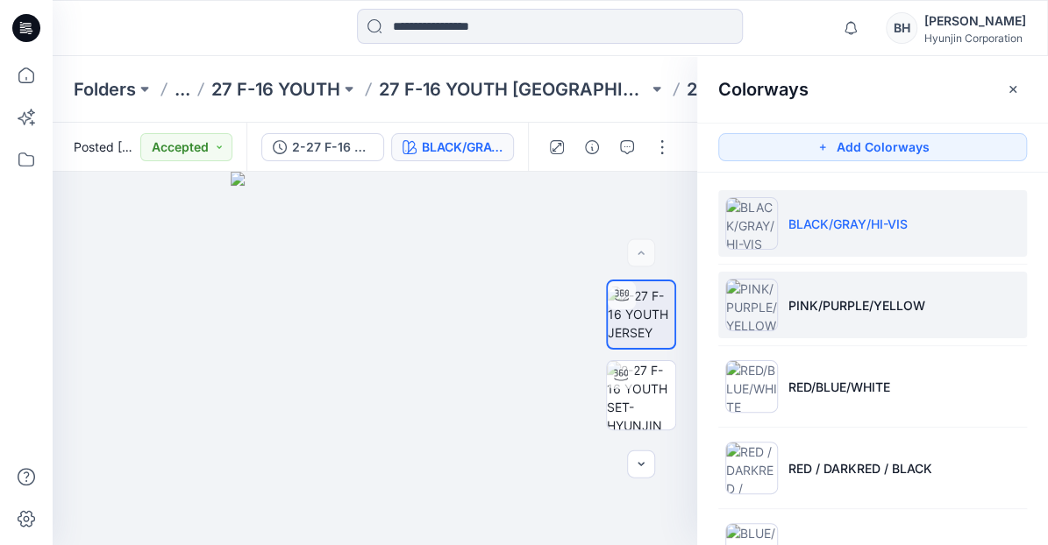
click at [808, 313] on li "PINK/PURPLE/YELLOW" at bounding box center [872, 305] width 309 height 67
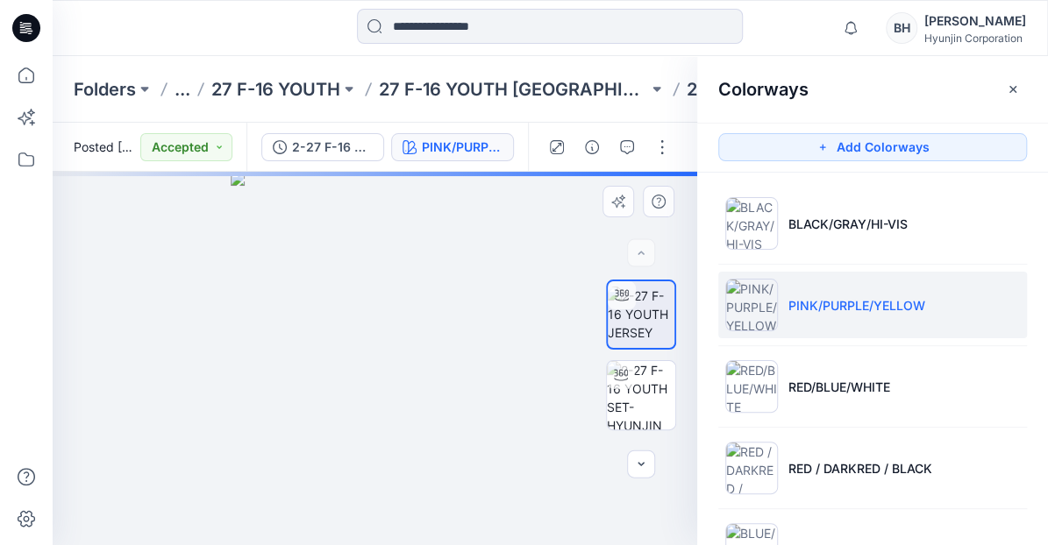
drag, startPoint x: 482, startPoint y: 365, endPoint x: 442, endPoint y: 373, distance: 41.3
click at [442, 373] on div at bounding box center [375, 358] width 644 height 373
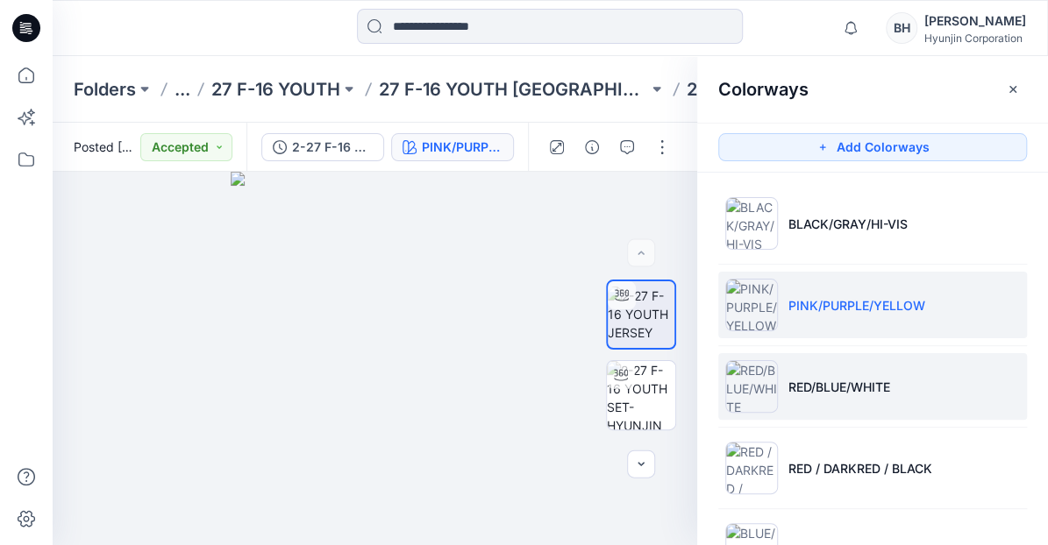
click at [757, 391] on img at bounding box center [751, 386] width 53 height 53
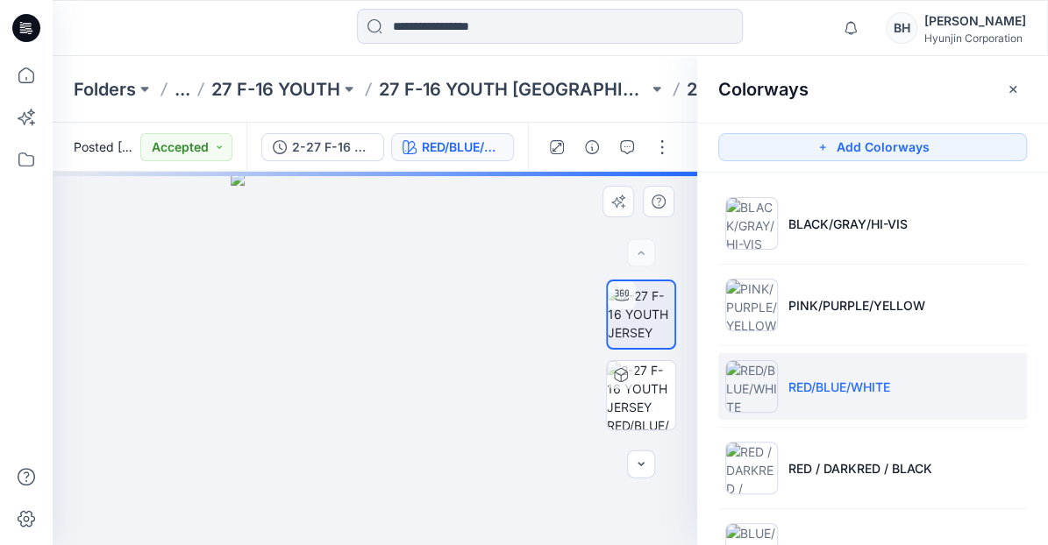
drag, startPoint x: 487, startPoint y: 384, endPoint x: 447, endPoint y: 390, distance: 40.8
click at [447, 390] on div at bounding box center [375, 358] width 644 height 373
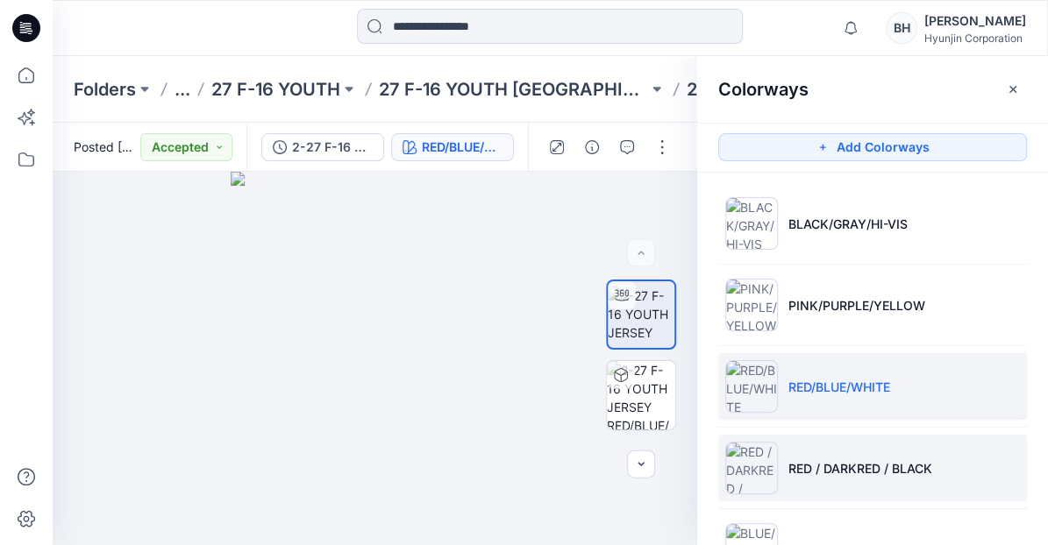
click at [755, 474] on img at bounding box center [751, 468] width 53 height 53
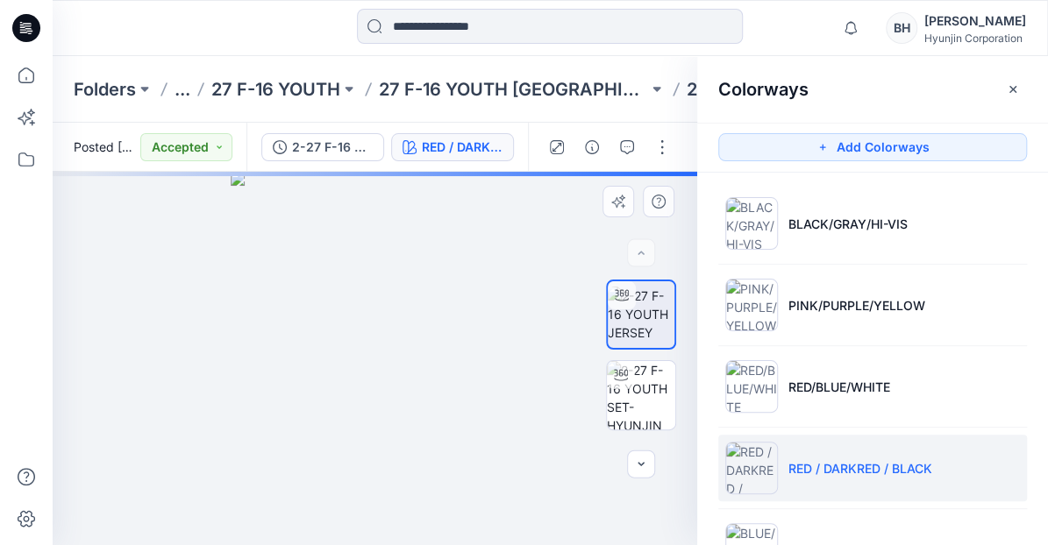
drag, startPoint x: 422, startPoint y: 305, endPoint x: 377, endPoint y: 308, distance: 44.8
click at [377, 308] on div at bounding box center [375, 358] width 644 height 373
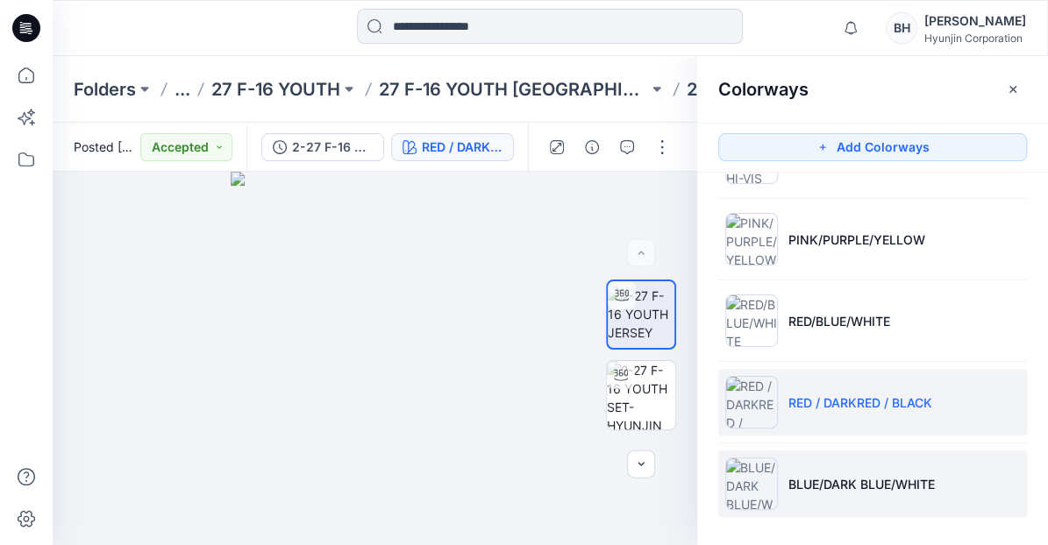
scroll to position [65, 0]
click at [747, 479] on img at bounding box center [751, 485] width 53 height 53
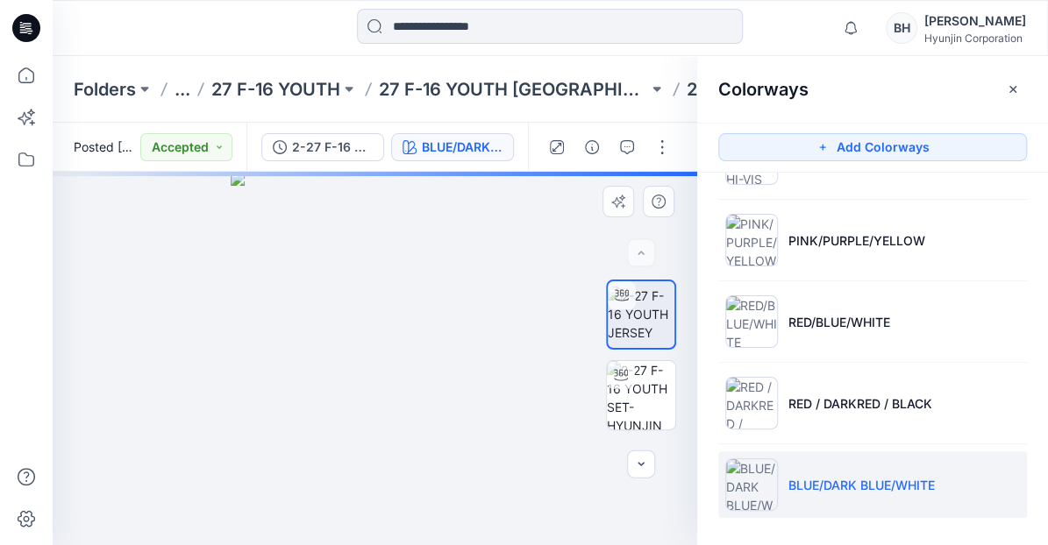
drag, startPoint x: 470, startPoint y: 381, endPoint x: 426, endPoint y: 388, distance: 44.3
click at [426, 388] on div at bounding box center [375, 358] width 644 height 373
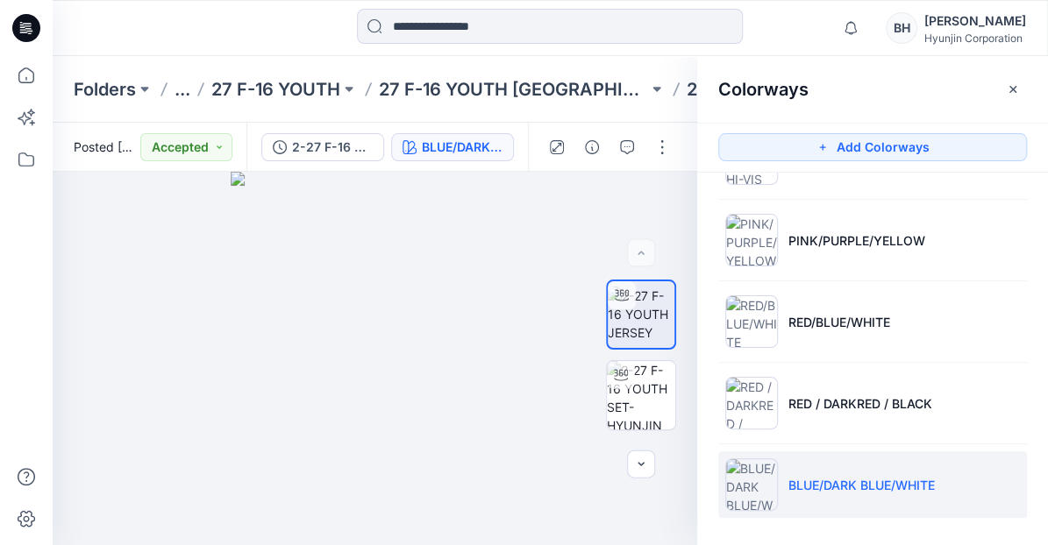
scroll to position [0, 0]
click at [223, 88] on p "27 F-16 YOUTH" at bounding box center [275, 89] width 129 height 25
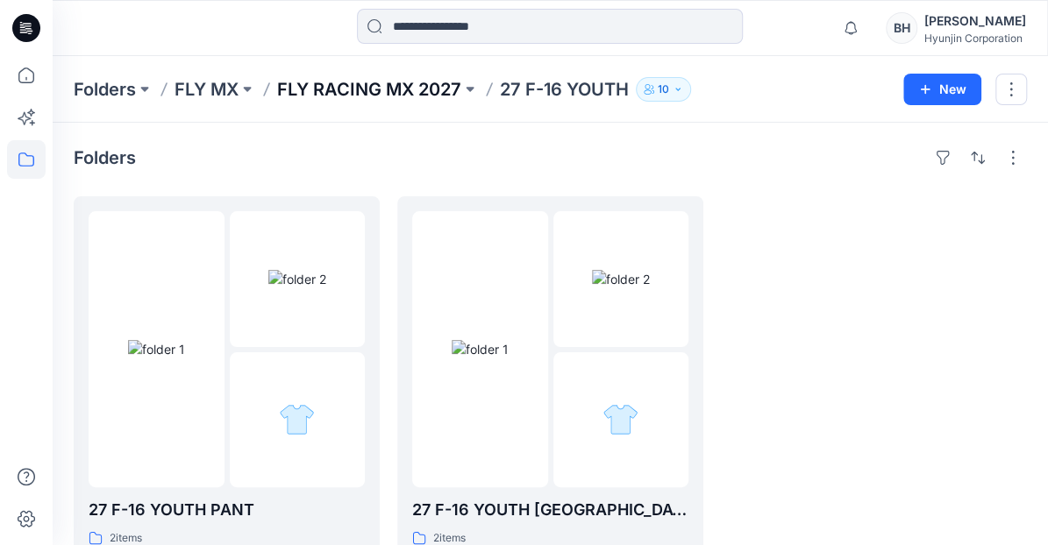
click at [277, 88] on p "FLY RACING MX 2027" at bounding box center [369, 89] width 184 height 25
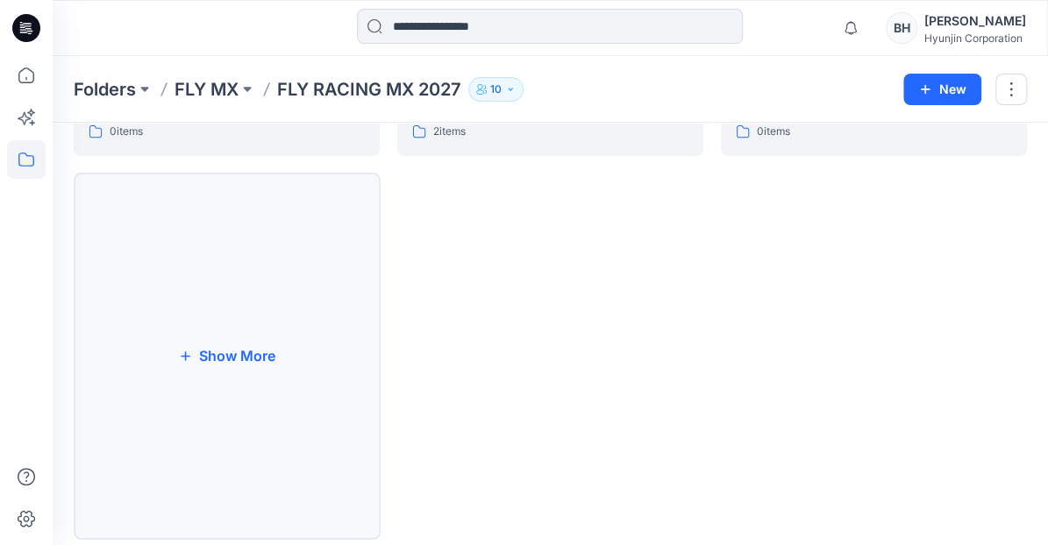
scroll to position [406, 0]
click at [284, 343] on button "Show More" at bounding box center [227, 357] width 306 height 366
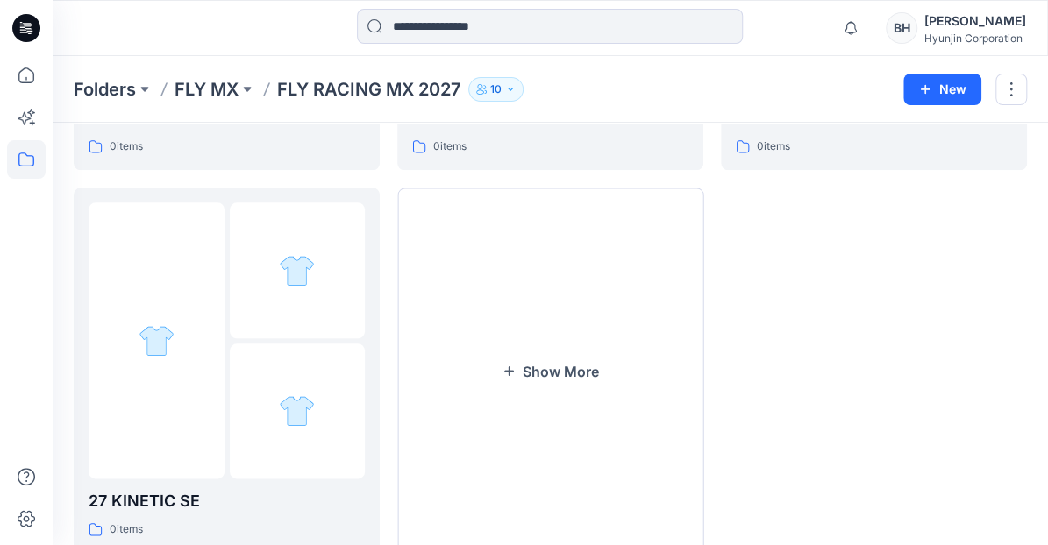
scroll to position [775, 0]
click at [448, 329] on button "Show More" at bounding box center [550, 371] width 306 height 366
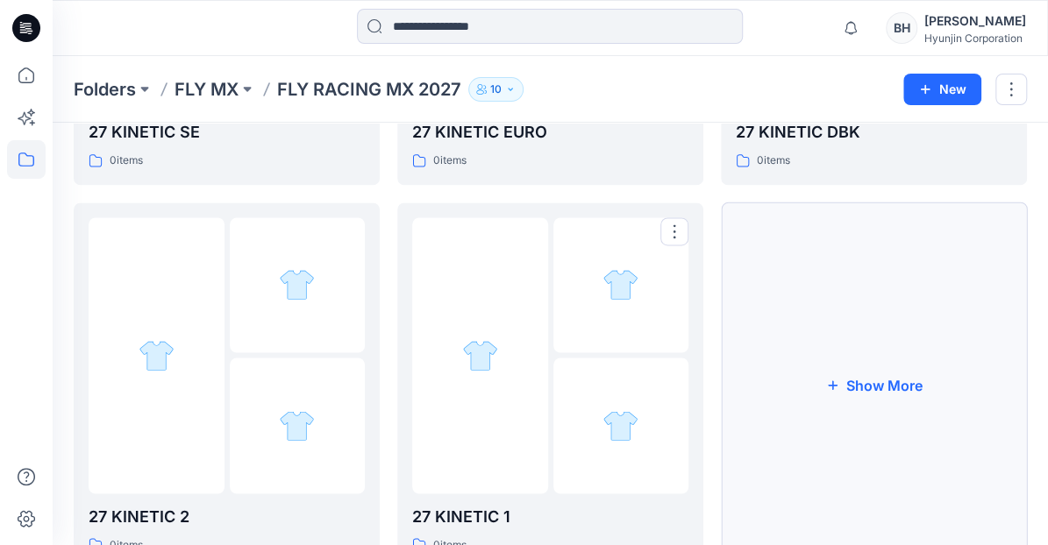
scroll to position [1144, 0]
click at [833, 349] on button "Show More" at bounding box center [874, 386] width 306 height 366
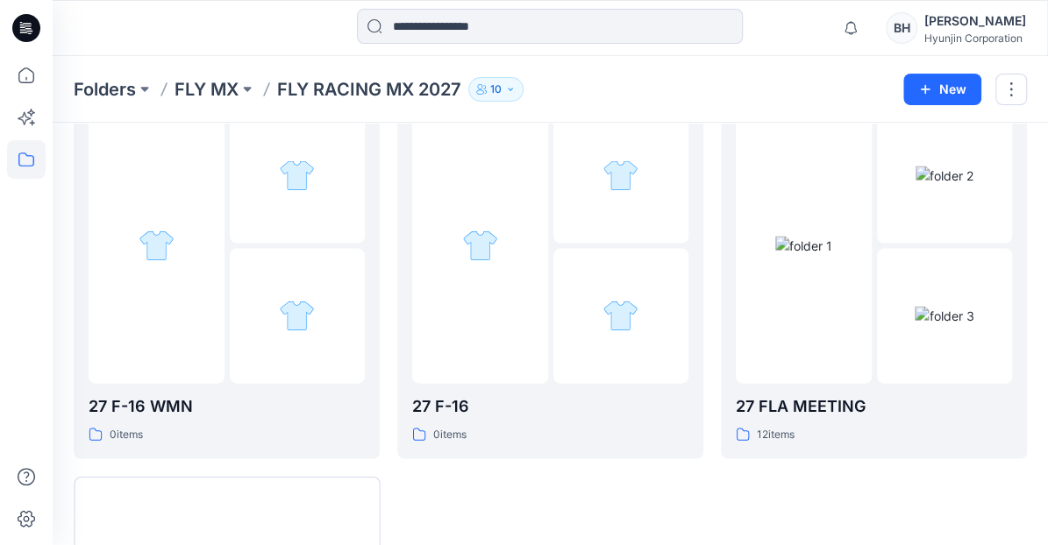
scroll to position [1625, 0]
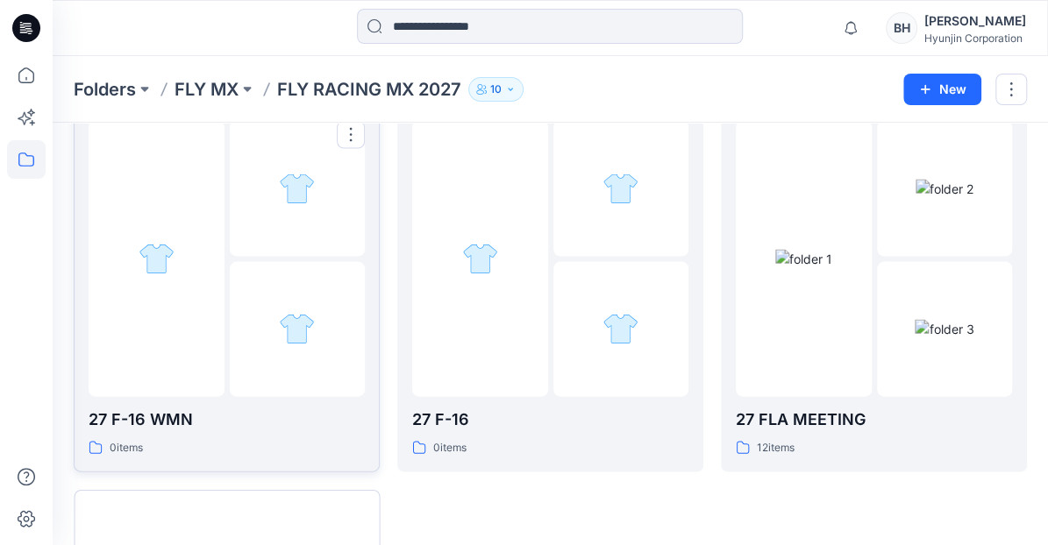
click at [261, 262] on div at bounding box center [298, 330] width 136 height 136
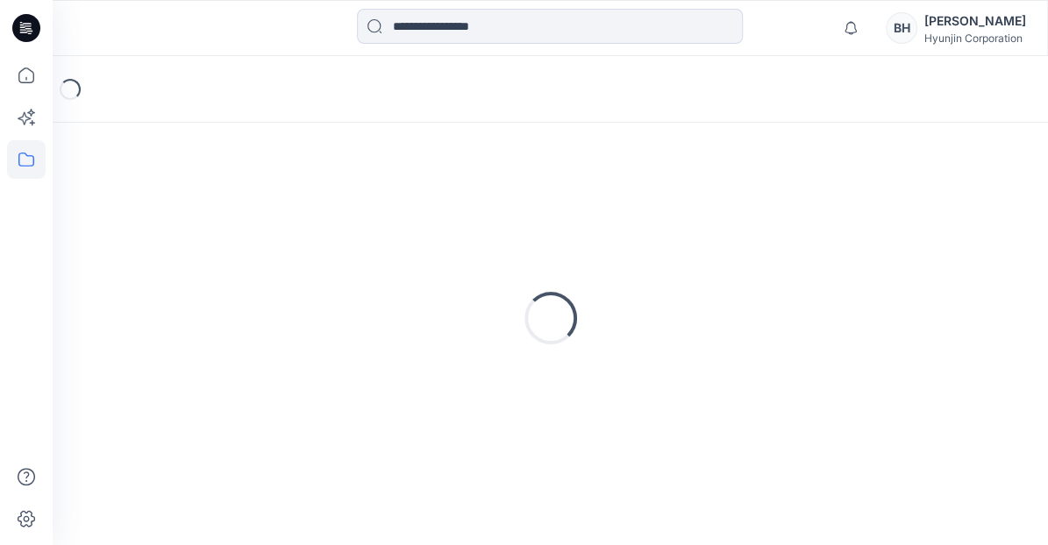
scroll to position [18, 0]
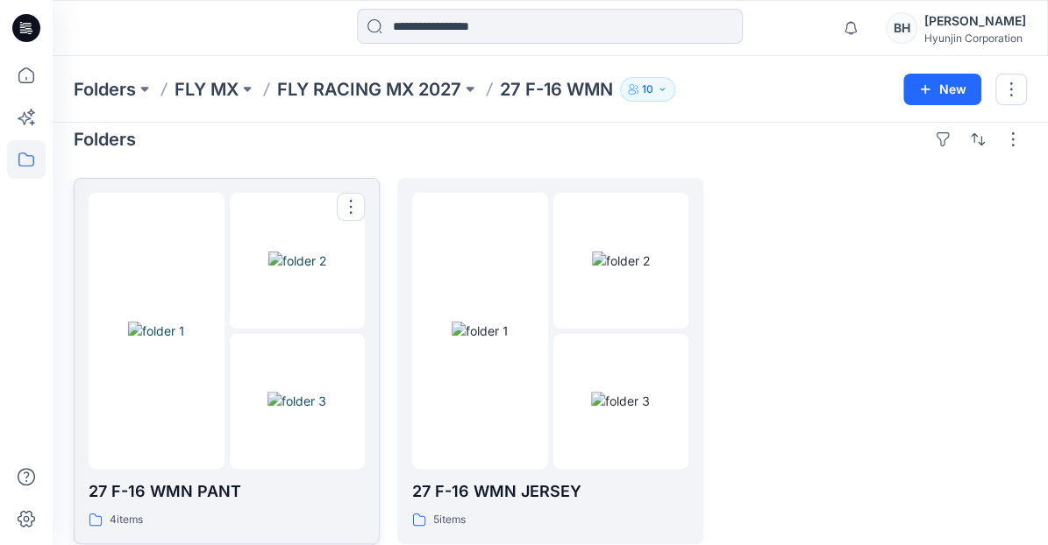
click at [273, 270] on img at bounding box center [297, 261] width 58 height 18
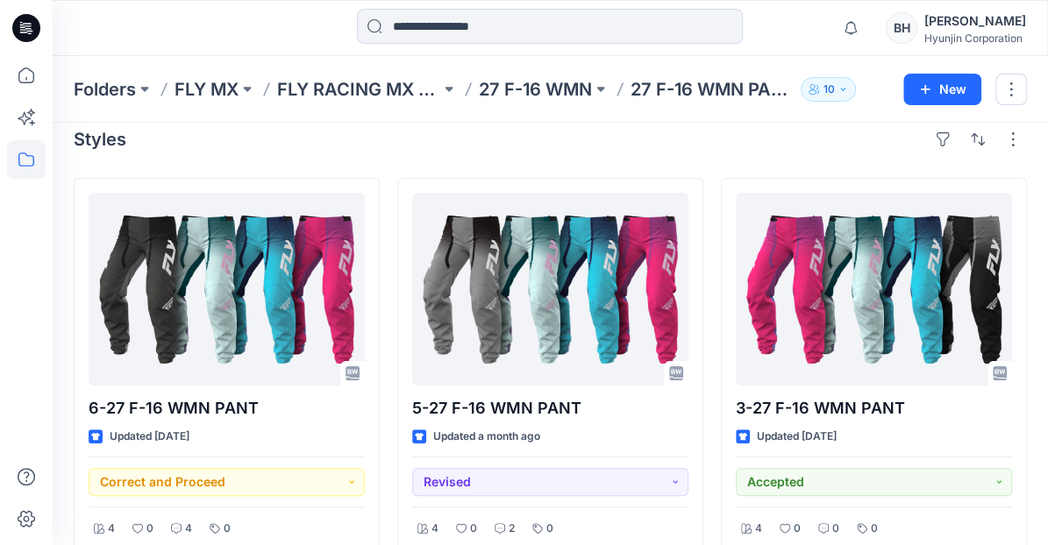
click at [273, 275] on div at bounding box center [227, 289] width 276 height 193
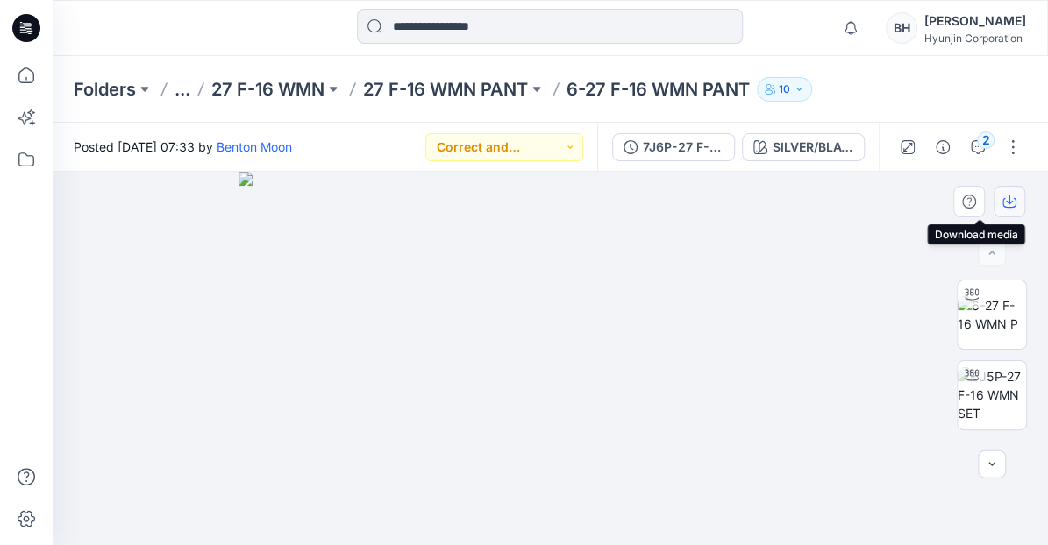
click at [1011, 201] on icon "button" at bounding box center [1009, 200] width 7 height 9
click at [244, 90] on p "27 F-16 WMN" at bounding box center [267, 89] width 113 height 25
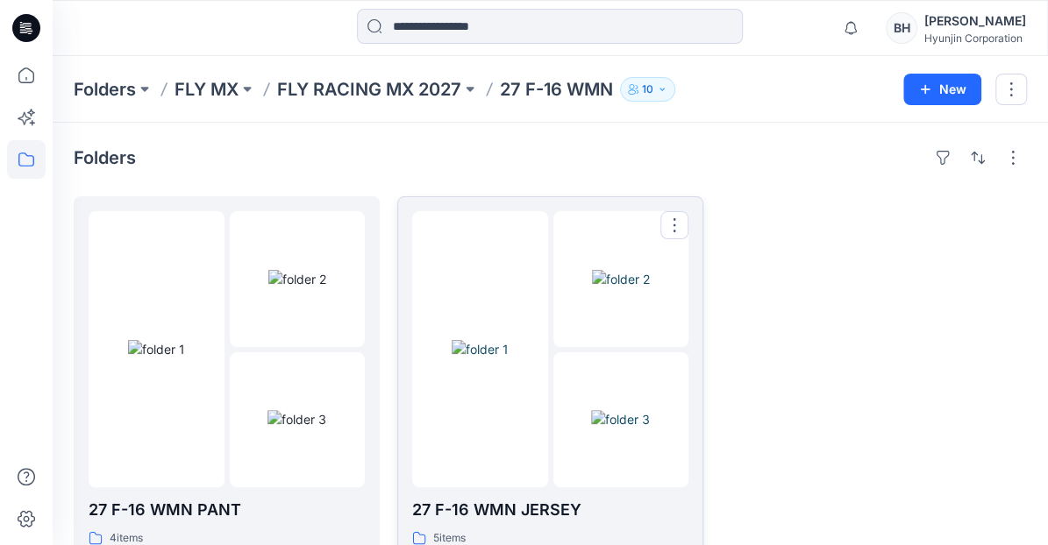
click at [548, 295] on div at bounding box center [550, 349] width 276 height 276
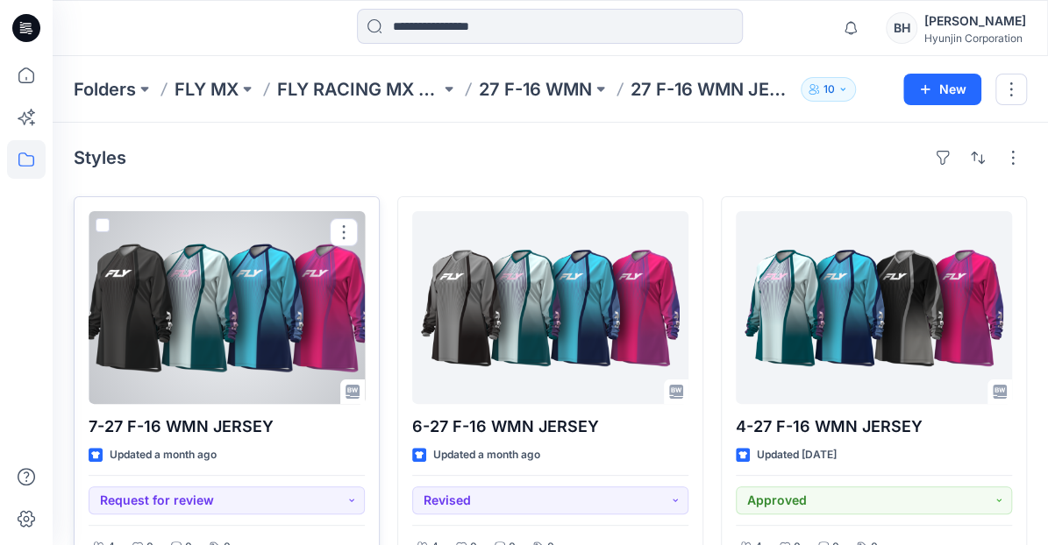
click at [263, 298] on div at bounding box center [227, 307] width 276 height 193
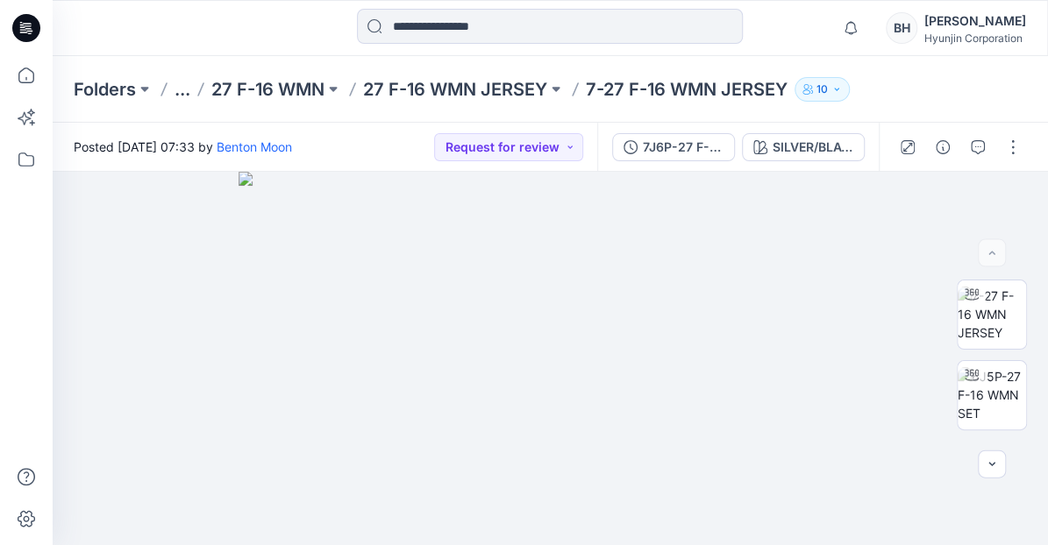
click at [235, 29] on div at bounding box center [177, 28] width 249 height 39
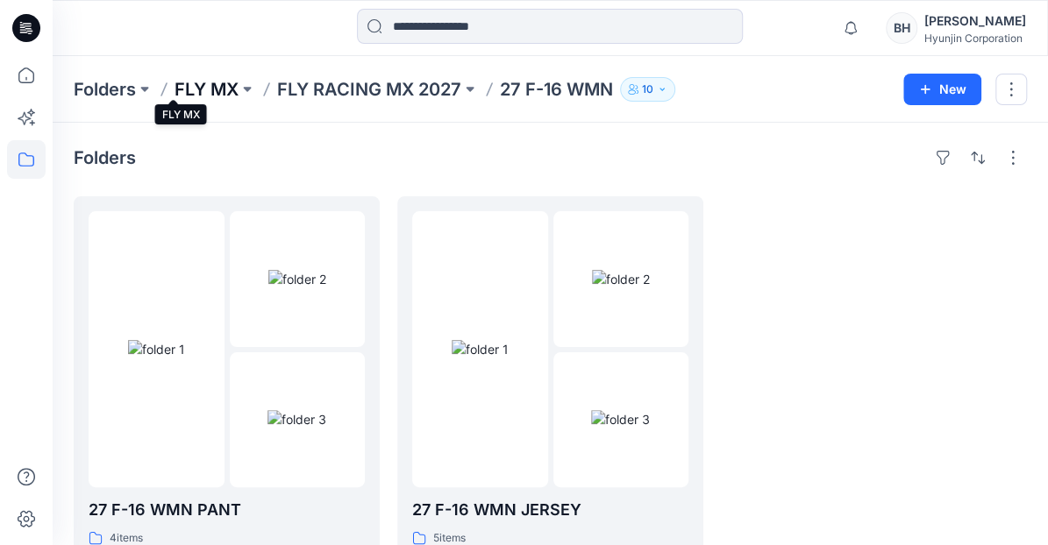
click at [188, 88] on p "FLY MX" at bounding box center [206, 89] width 64 height 25
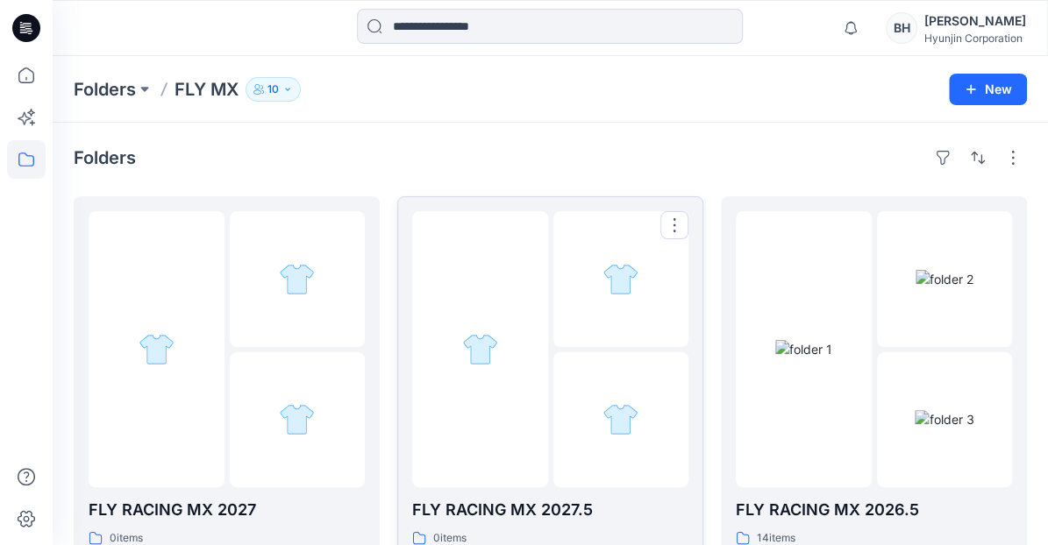
click at [517, 285] on div at bounding box center [480, 349] width 136 height 276
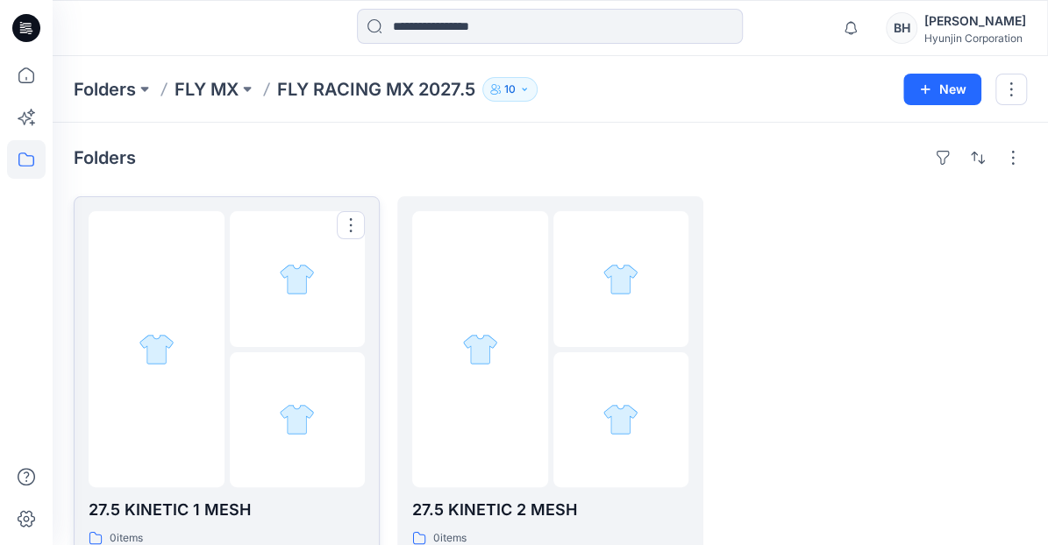
click at [277, 313] on div at bounding box center [298, 279] width 136 height 136
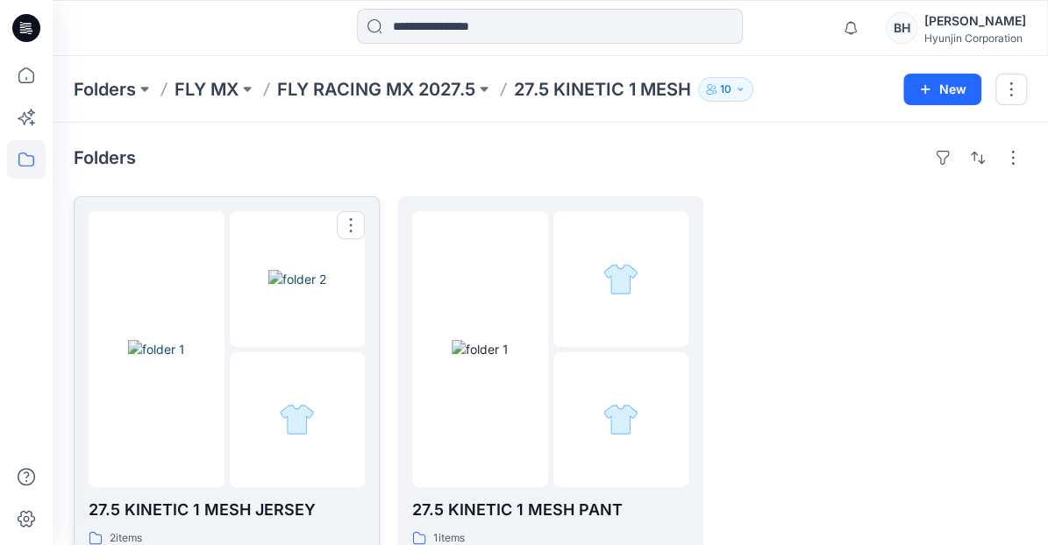
click at [299, 281] on img at bounding box center [297, 279] width 58 height 18
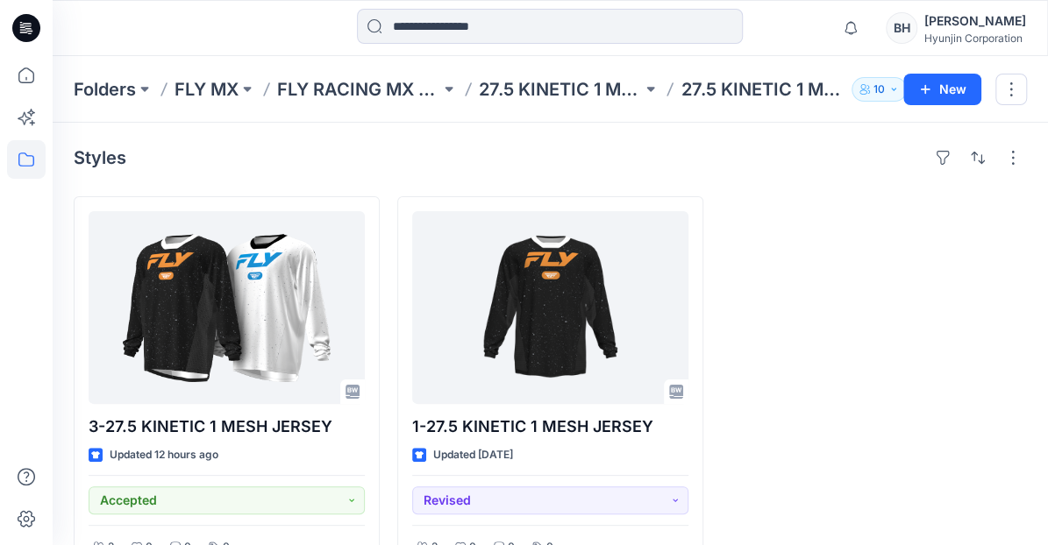
click at [299, 281] on div at bounding box center [227, 307] width 276 height 193
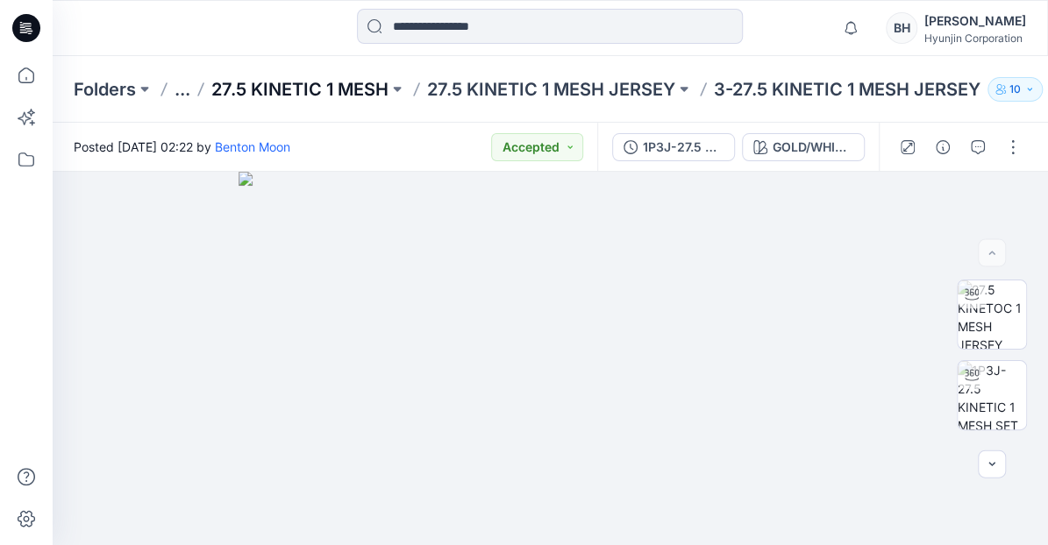
click at [247, 86] on p "27.5 KINETIC 1 MESH" at bounding box center [299, 89] width 177 height 25
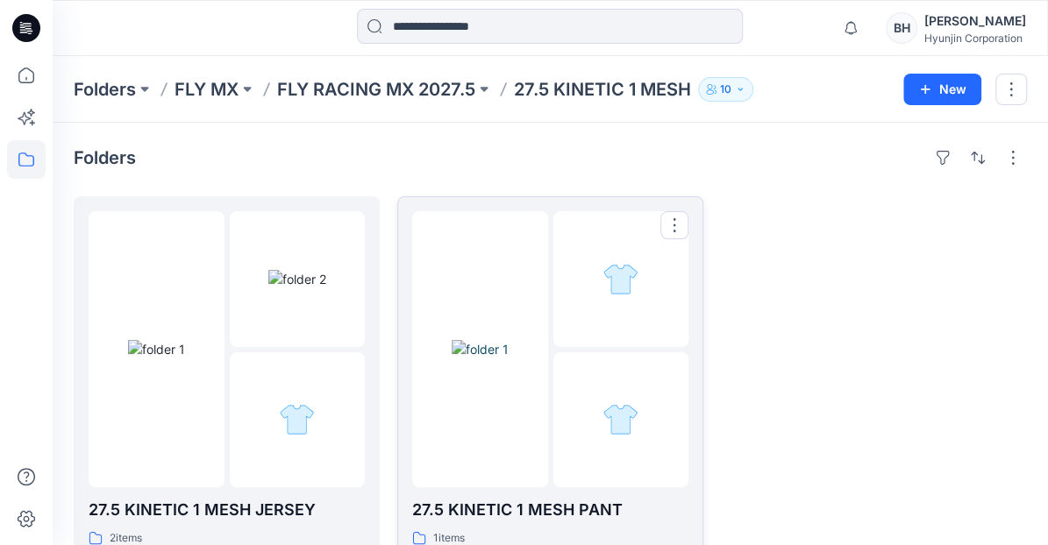
click at [497, 340] on img at bounding box center [480, 349] width 57 height 18
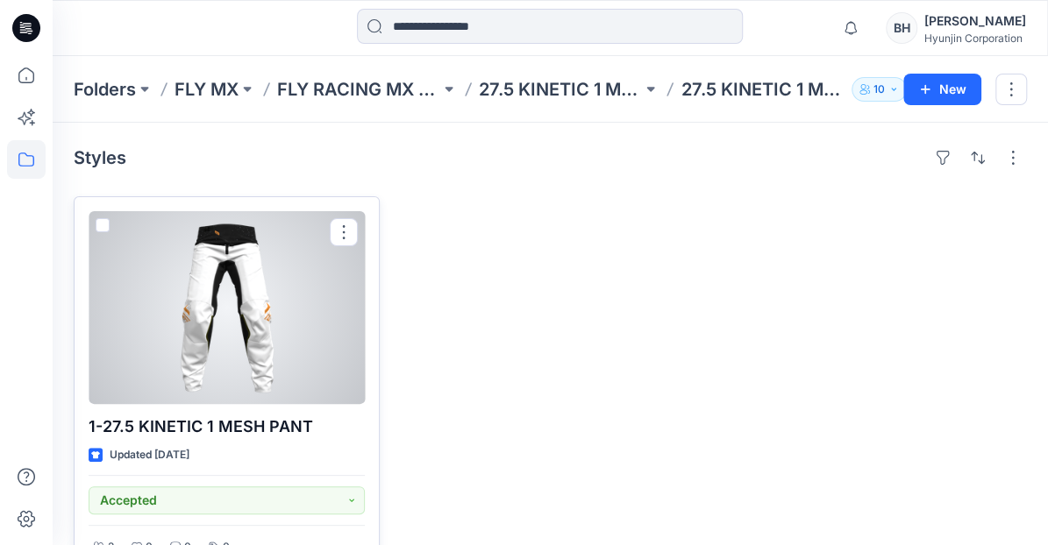
click at [280, 295] on div at bounding box center [227, 307] width 276 height 193
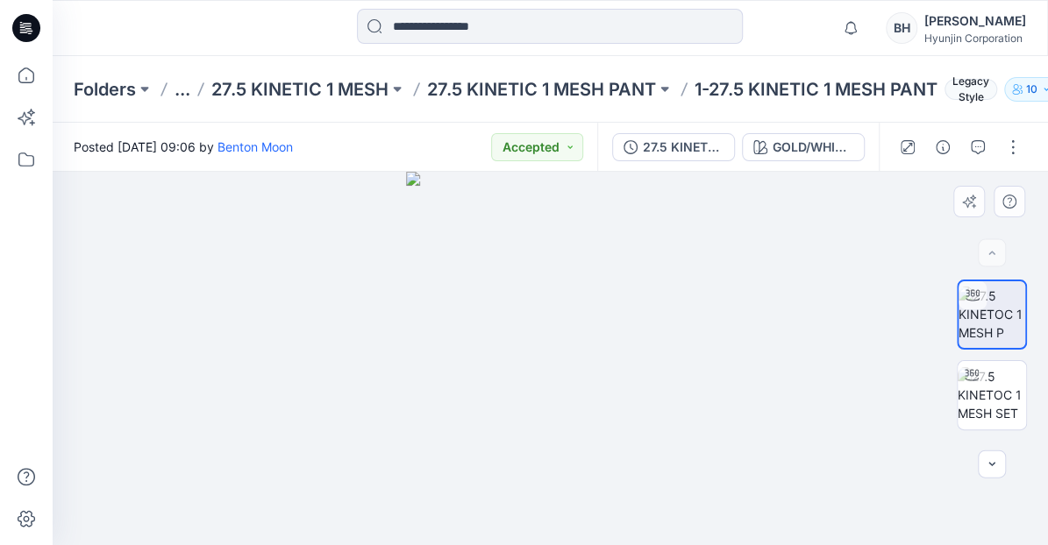
drag, startPoint x: 494, startPoint y: 361, endPoint x: 452, endPoint y: 357, distance: 42.3
click at [452, 357] on div at bounding box center [550, 358] width 995 height 373
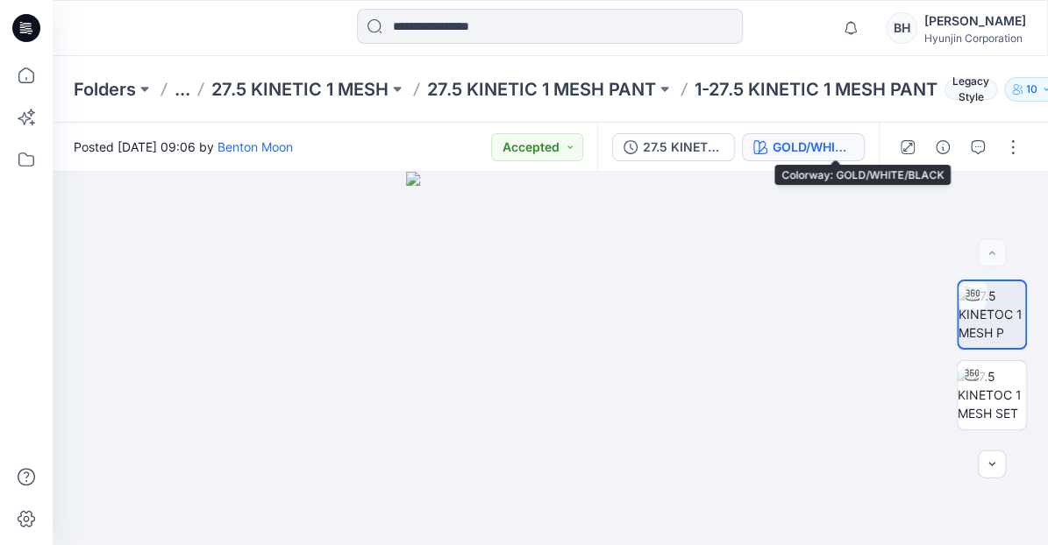
click at [835, 142] on div "GOLD/WHITE/BLACK" at bounding box center [812, 147] width 81 height 19
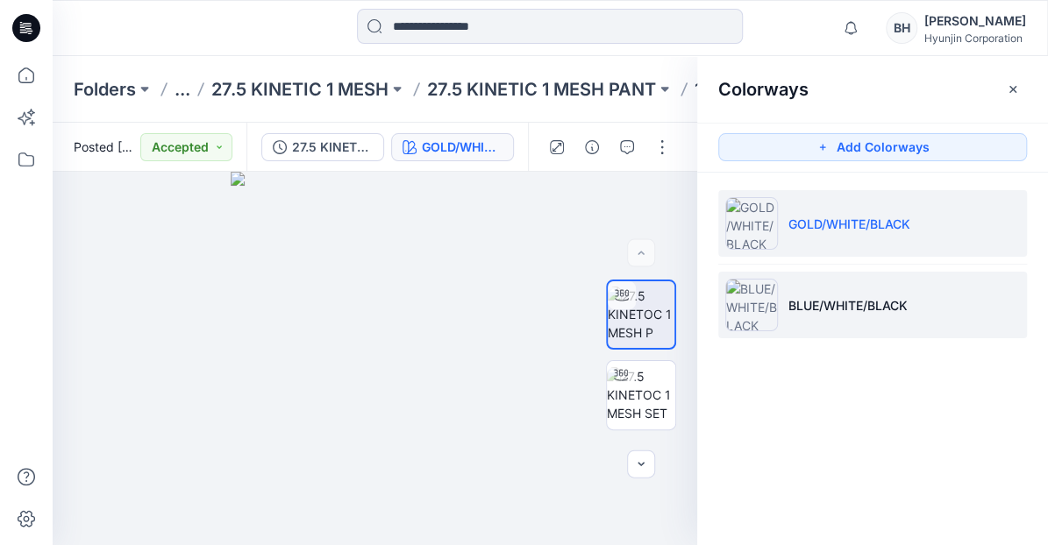
click at [840, 291] on li "BLUE/WHITE/BLACK" at bounding box center [872, 305] width 309 height 67
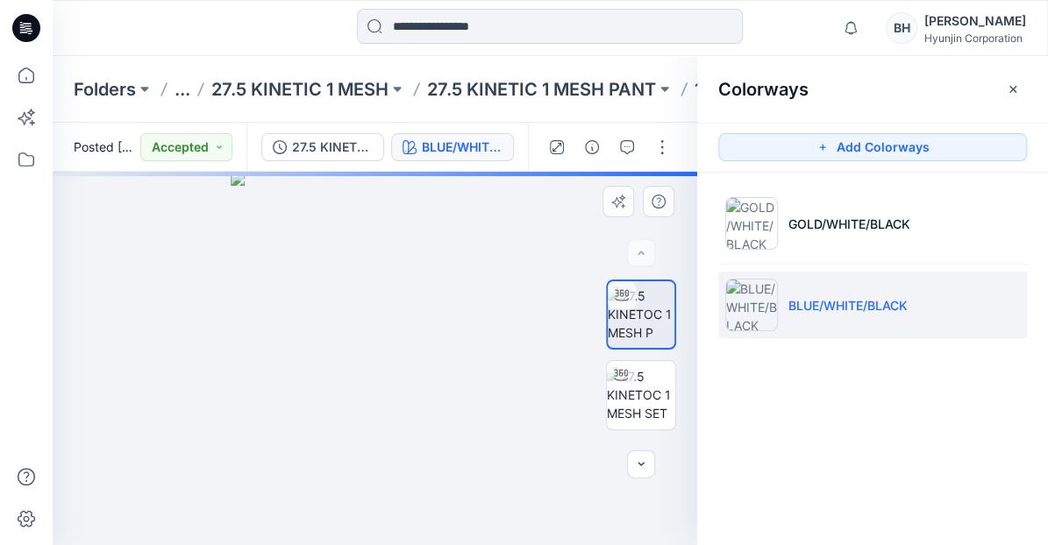
drag, startPoint x: 445, startPoint y: 383, endPoint x: 400, endPoint y: 383, distance: 45.6
click at [400, 383] on div at bounding box center [375, 358] width 644 height 373
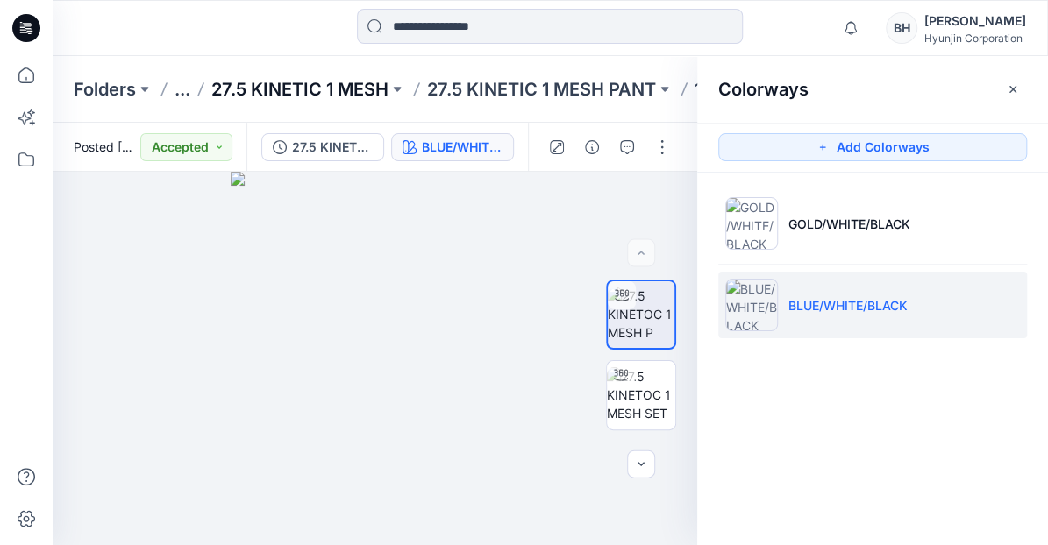
click at [281, 88] on p "27.5 KINETIC 1 MESH" at bounding box center [299, 89] width 177 height 25
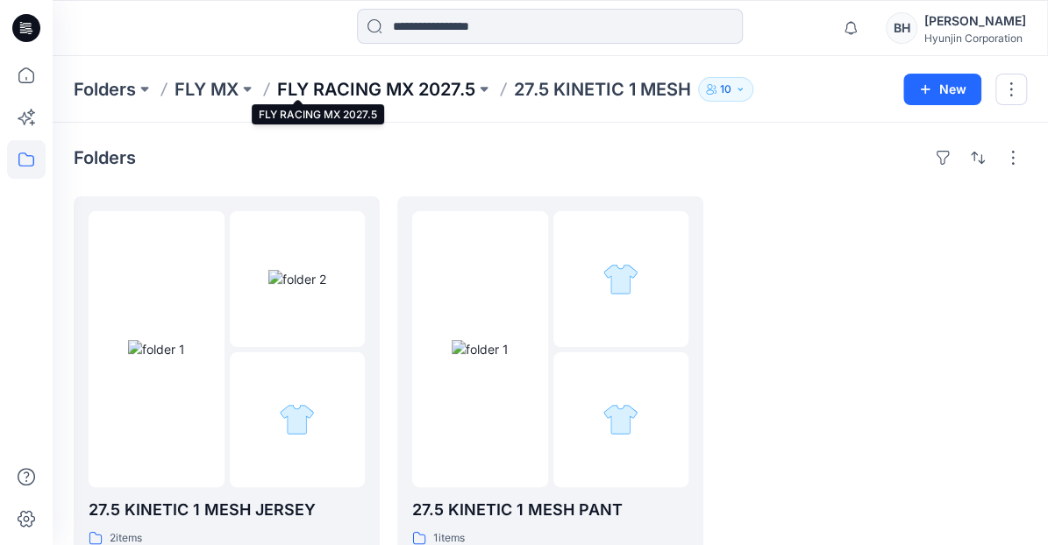
click at [318, 88] on p "FLY RACING MX 2027.5" at bounding box center [376, 89] width 198 height 25
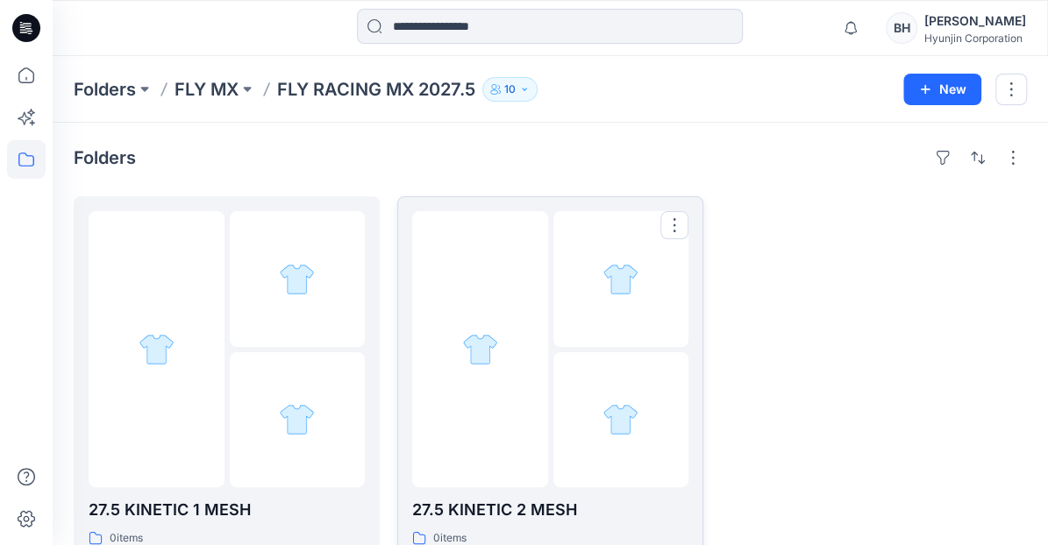
click at [494, 331] on div at bounding box center [480, 349] width 136 height 276
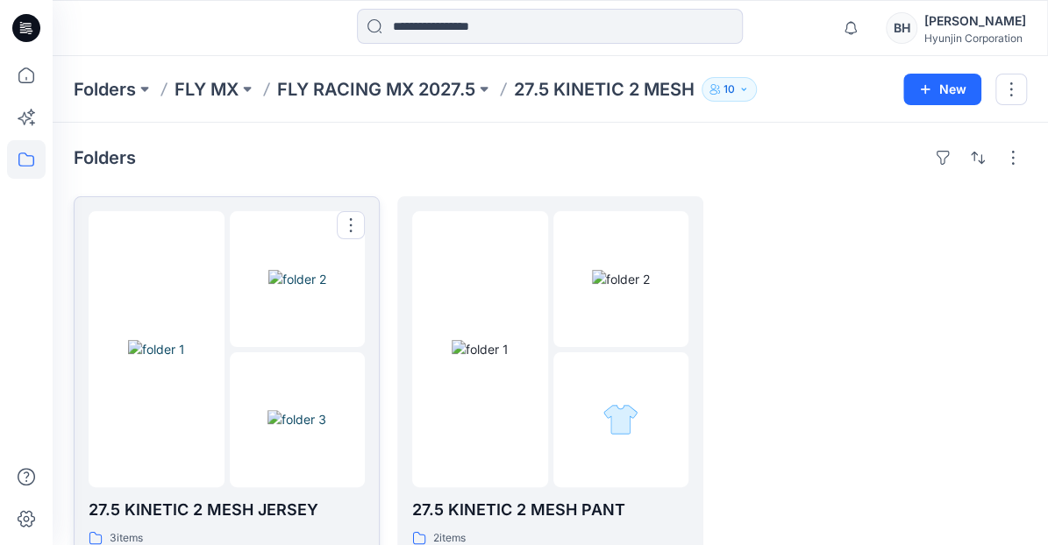
click at [305, 288] on img at bounding box center [297, 279] width 58 height 18
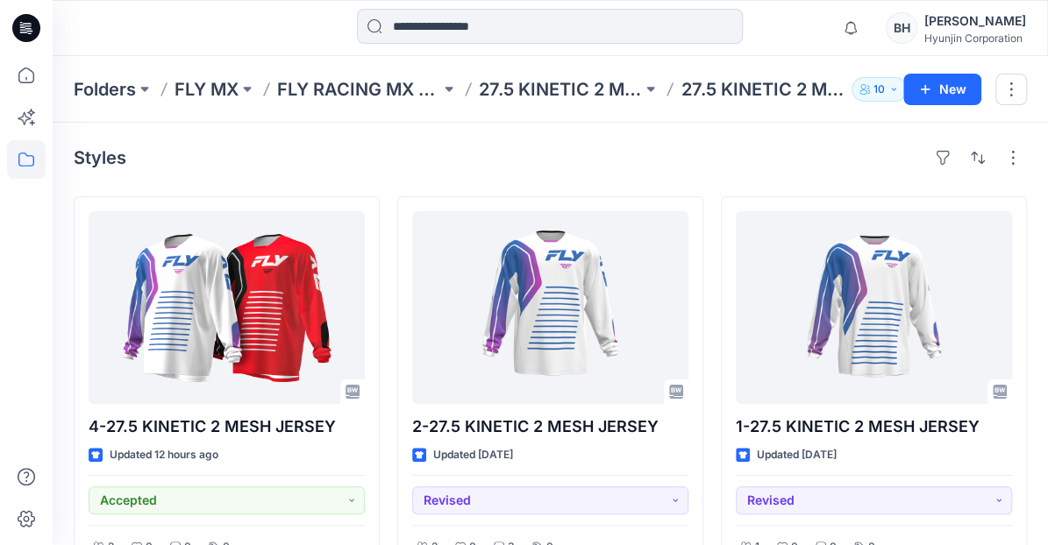
click at [305, 315] on div at bounding box center [227, 307] width 276 height 193
click at [479, 93] on p "27.5 KINETIC 2 MESH" at bounding box center [560, 89] width 163 height 25
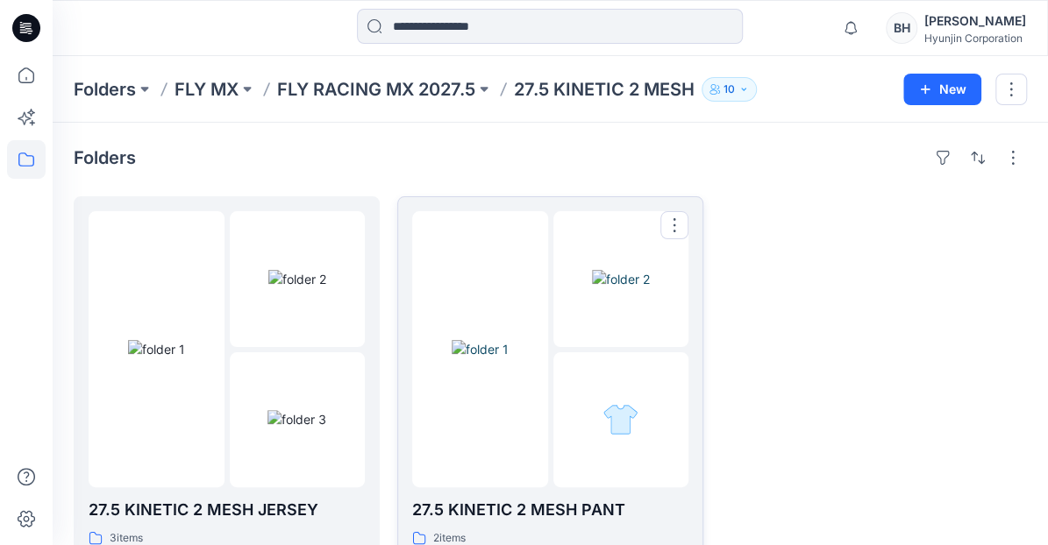
click at [508, 340] on img at bounding box center [480, 349] width 57 height 18
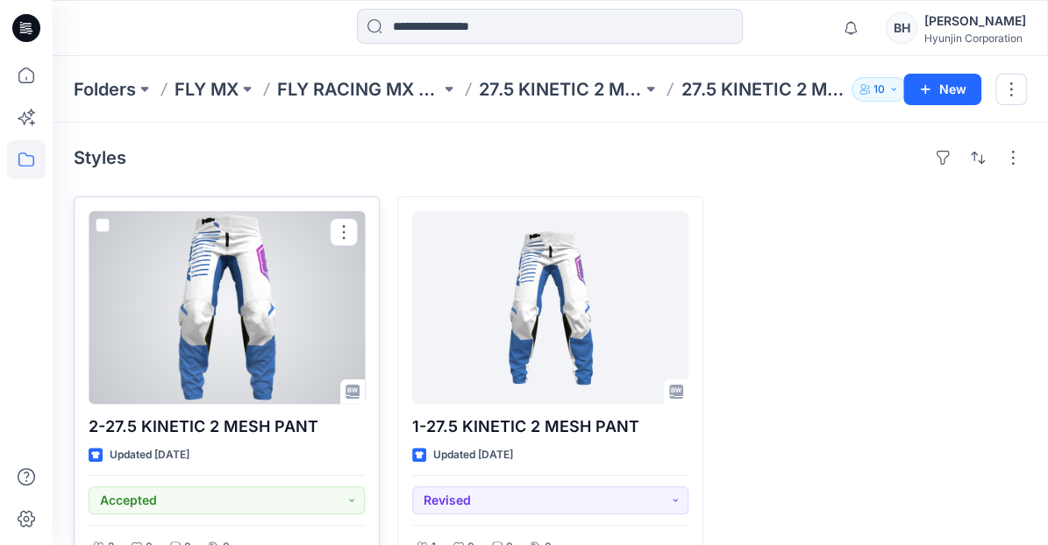
click at [303, 279] on div at bounding box center [227, 307] width 276 height 193
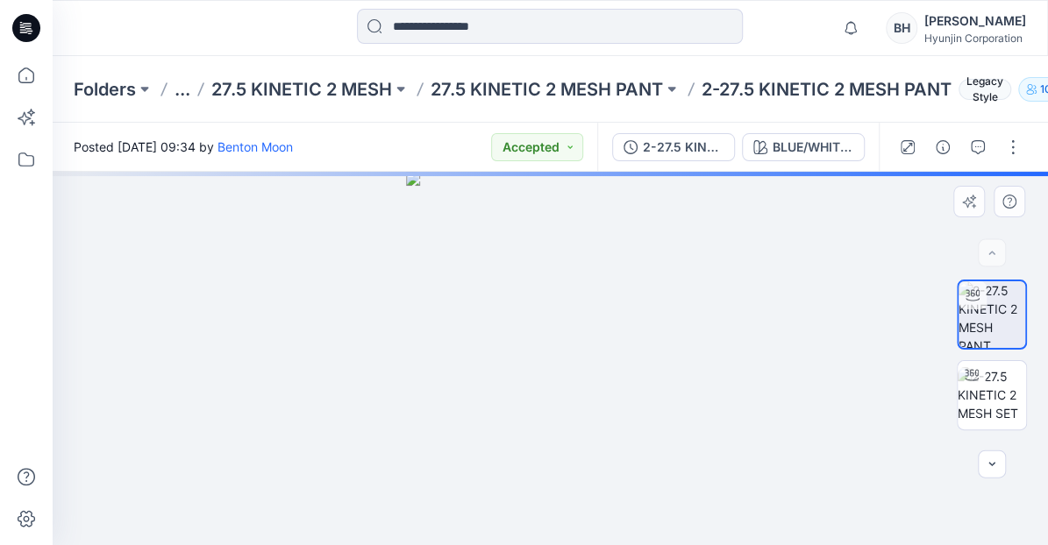
drag, startPoint x: 622, startPoint y: 359, endPoint x: 558, endPoint y: 360, distance: 64.0
click at [558, 360] on div at bounding box center [550, 358] width 995 height 373
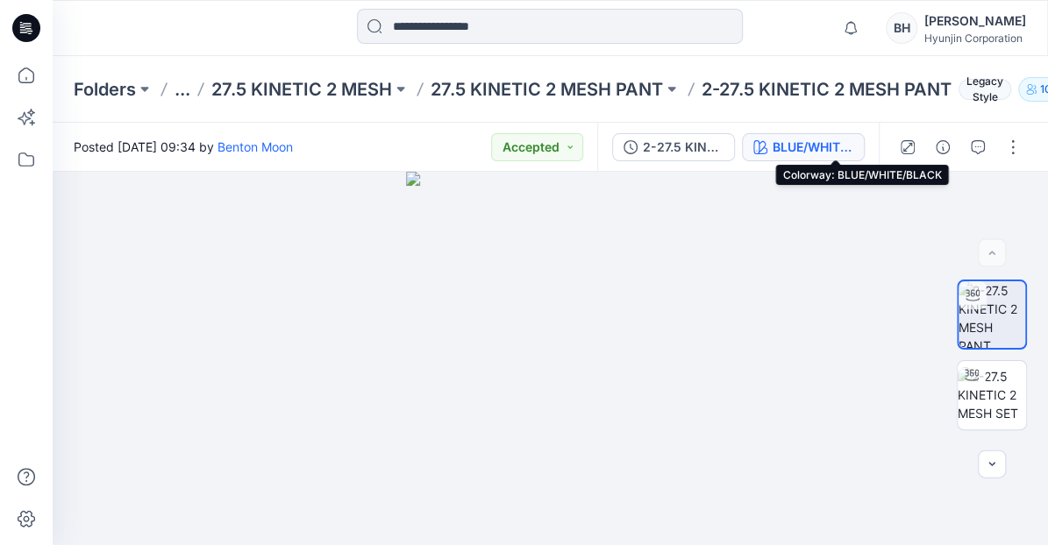
click at [835, 143] on div "BLUE/WHITE/BLACK" at bounding box center [812, 147] width 81 height 19
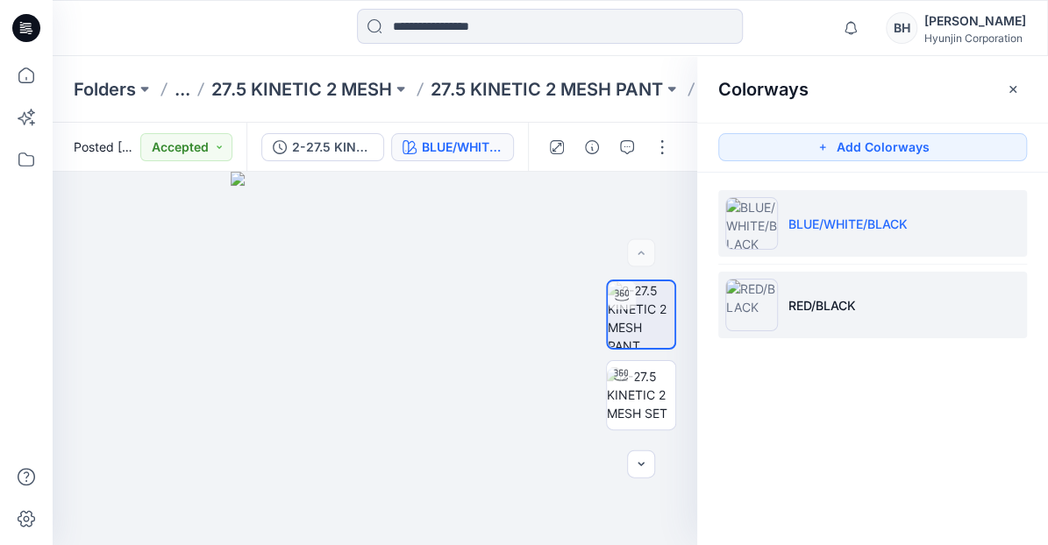
click at [834, 299] on p "RED/BLACK" at bounding box center [822, 305] width 68 height 18
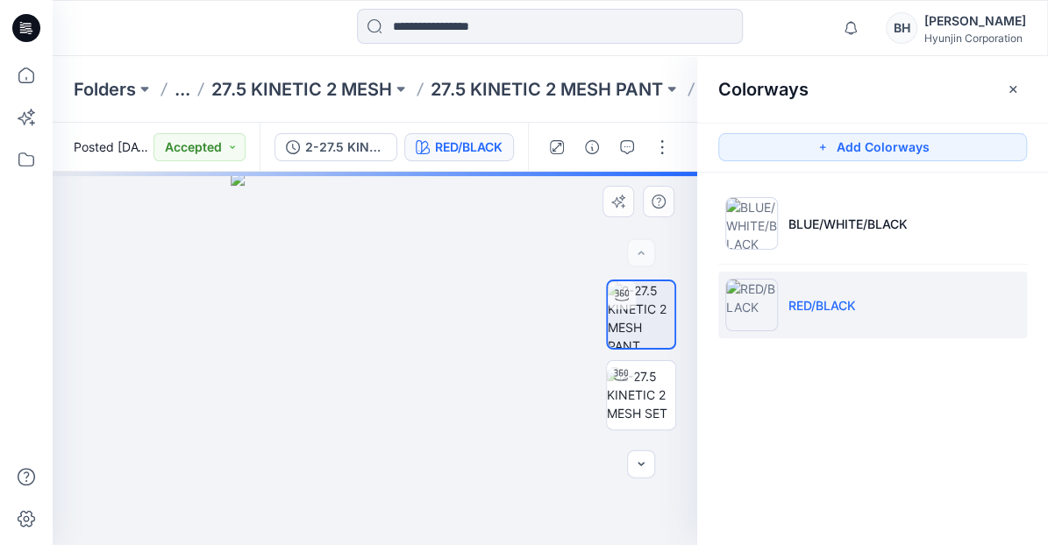
drag, startPoint x: 449, startPoint y: 412, endPoint x: 388, endPoint y: 415, distance: 61.4
click at [388, 415] on div at bounding box center [375, 358] width 644 height 373
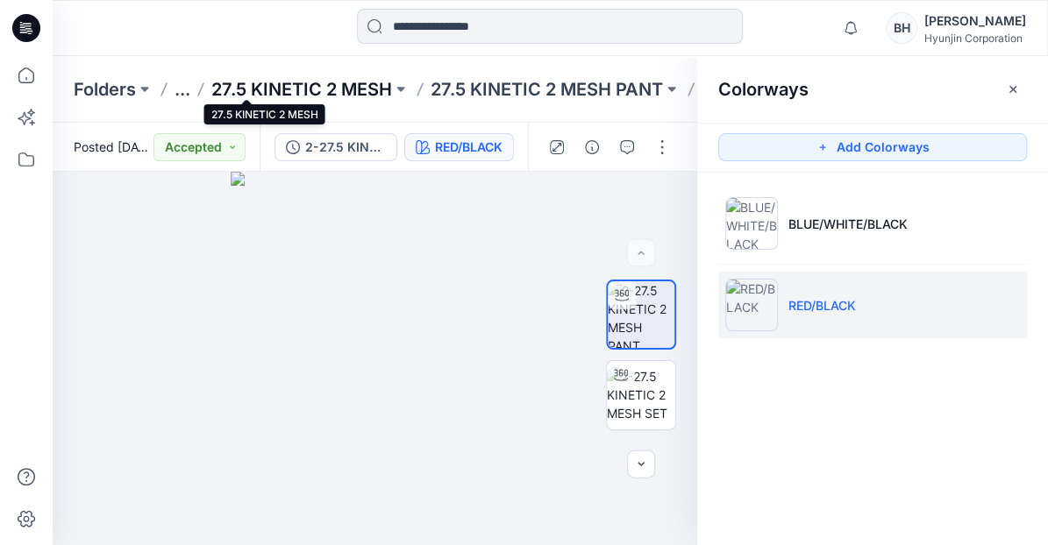
click at [261, 89] on p "27.5 KINETIC 2 MESH" at bounding box center [301, 89] width 181 height 25
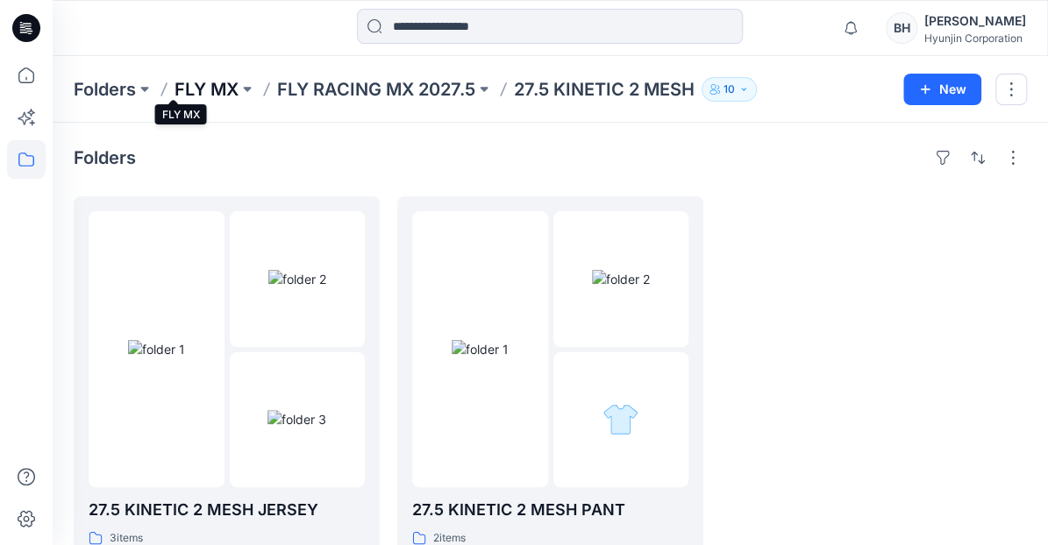
click at [175, 87] on p "FLY MX" at bounding box center [206, 89] width 64 height 25
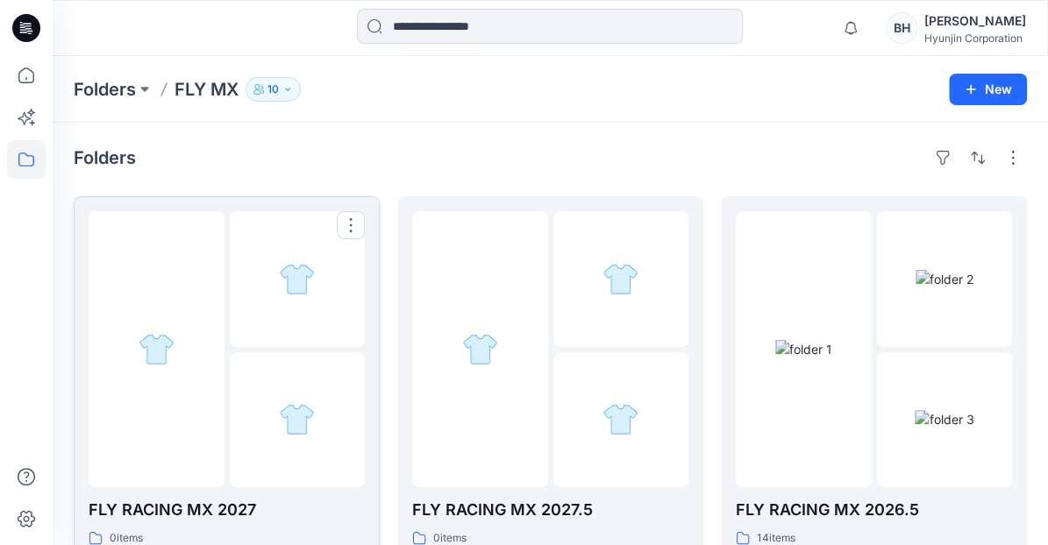
click at [248, 352] on div at bounding box center [298, 420] width 136 height 136
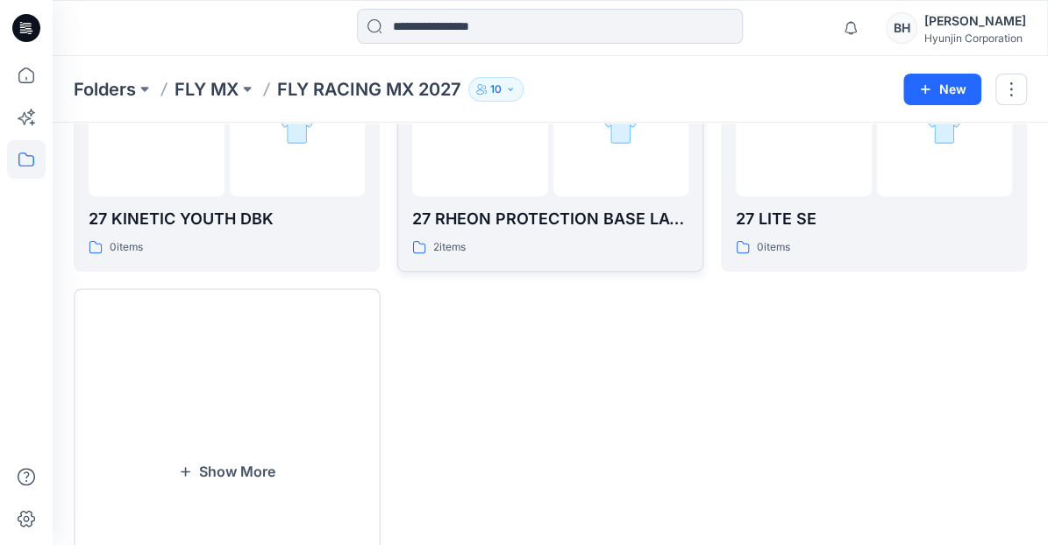
scroll to position [317, 0]
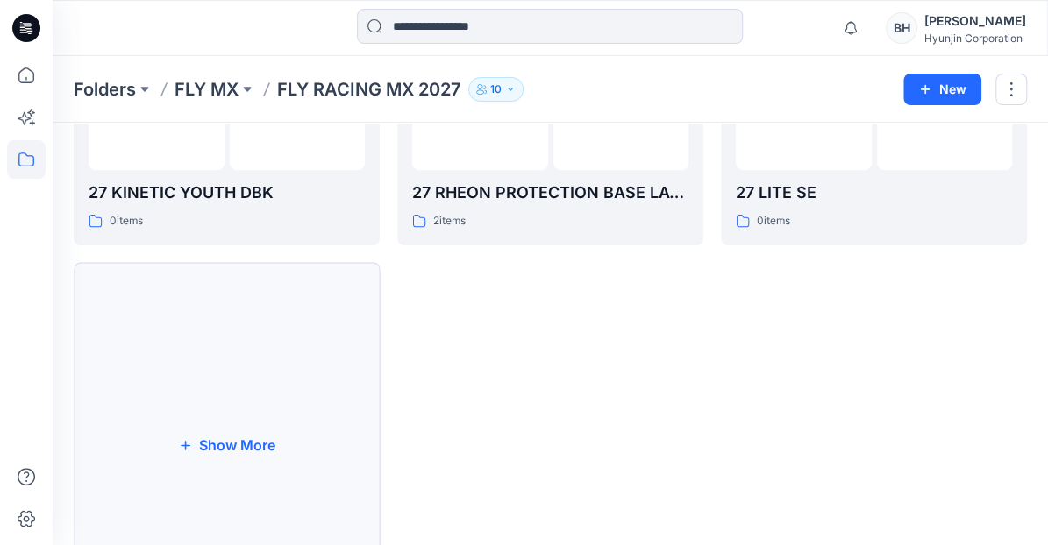
click at [254, 351] on button "Show More" at bounding box center [227, 446] width 306 height 366
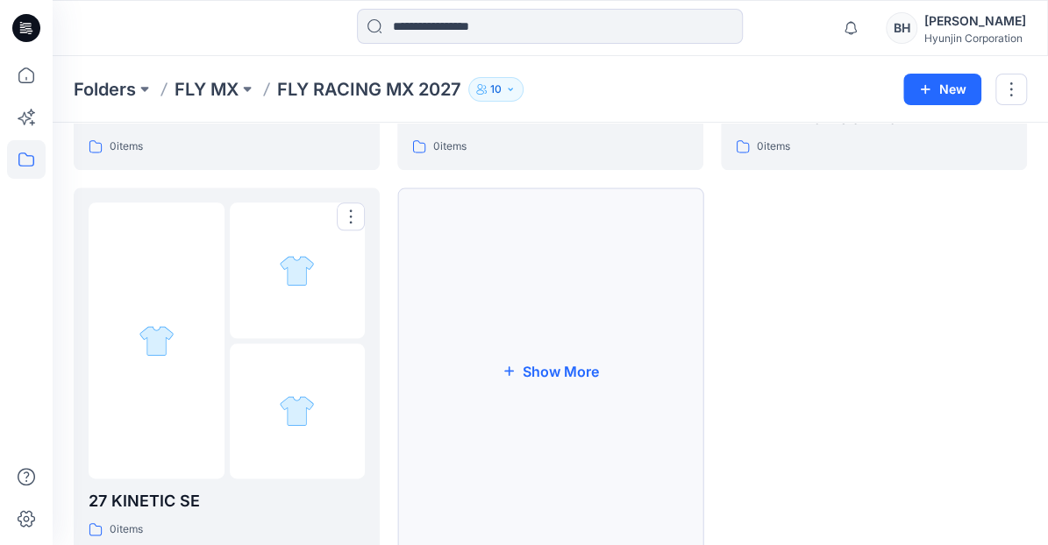
scroll to position [775, 0]
click at [510, 359] on button "Show More" at bounding box center [550, 371] width 306 height 366
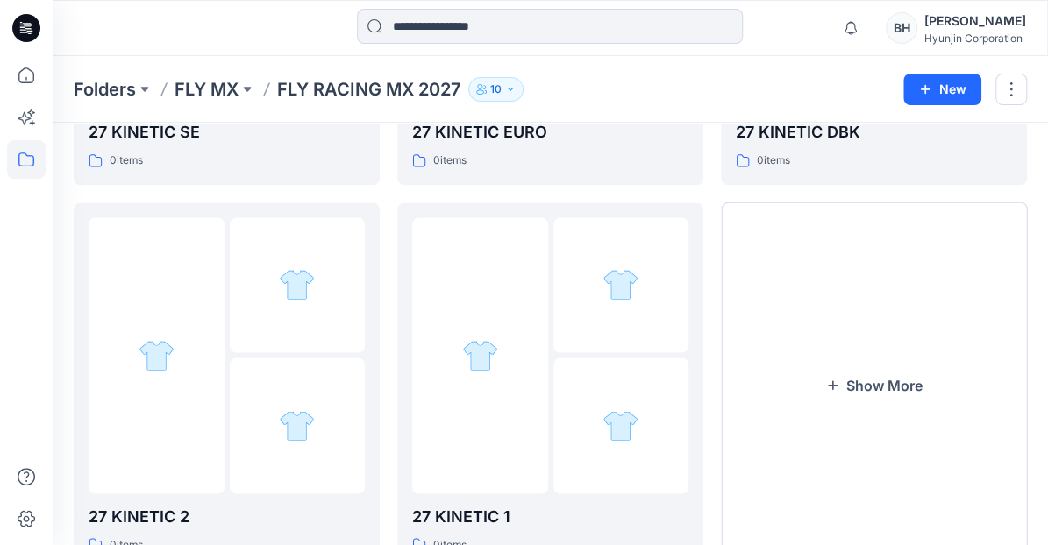
scroll to position [1144, 0]
click at [288, 359] on div at bounding box center [298, 427] width 136 height 136
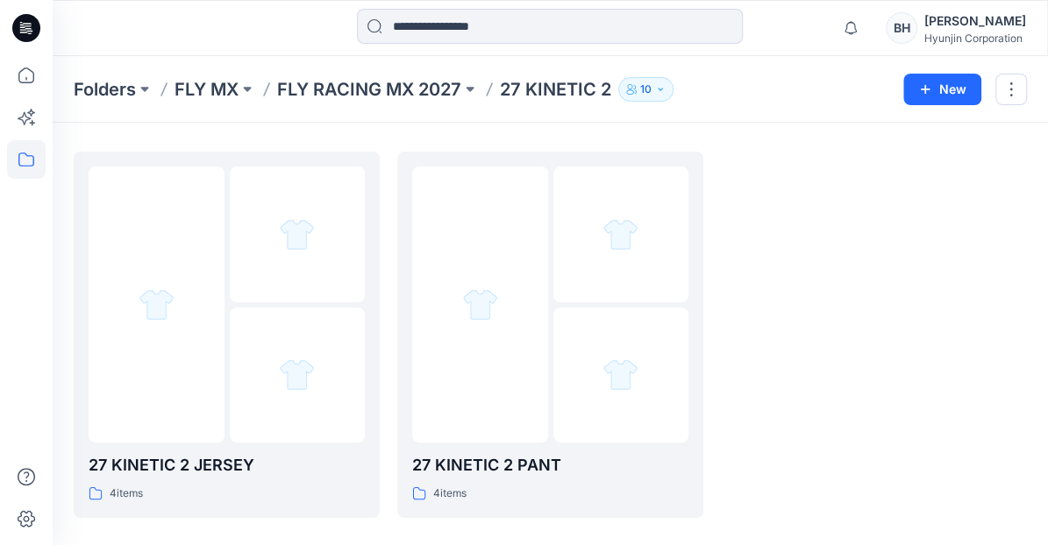
scroll to position [18, 0]
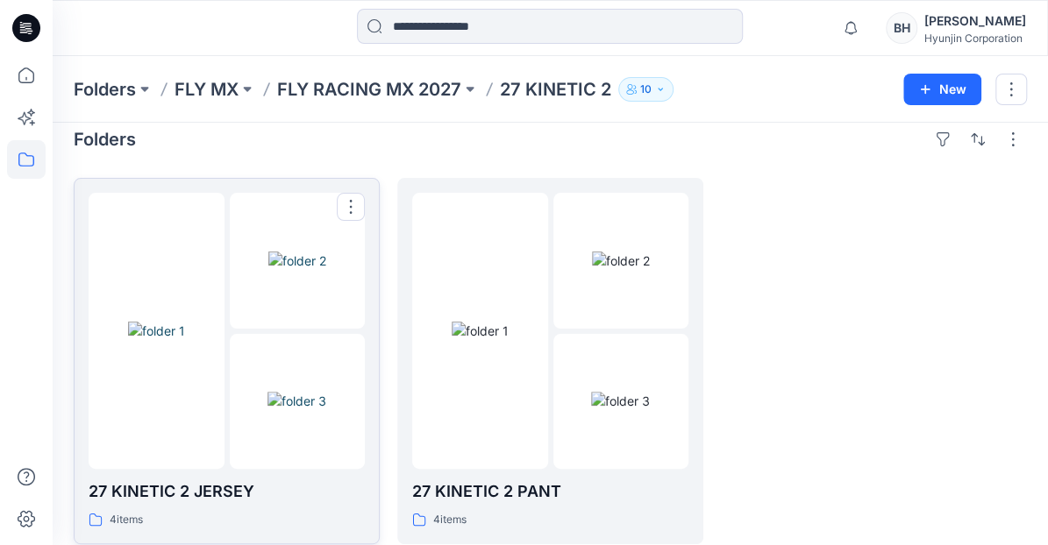
click at [288, 392] on img at bounding box center [296, 401] width 59 height 18
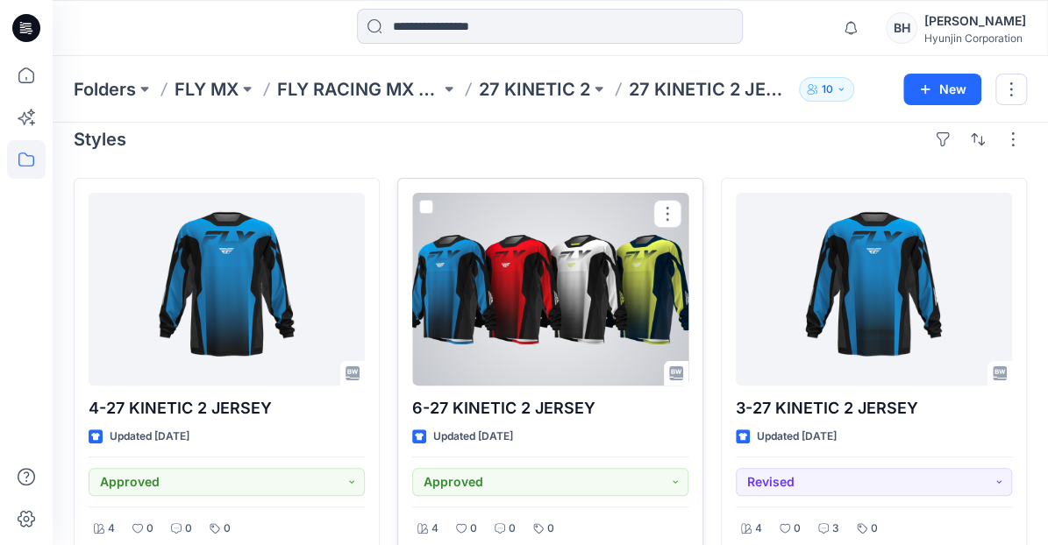
click at [443, 321] on div at bounding box center [550, 289] width 276 height 193
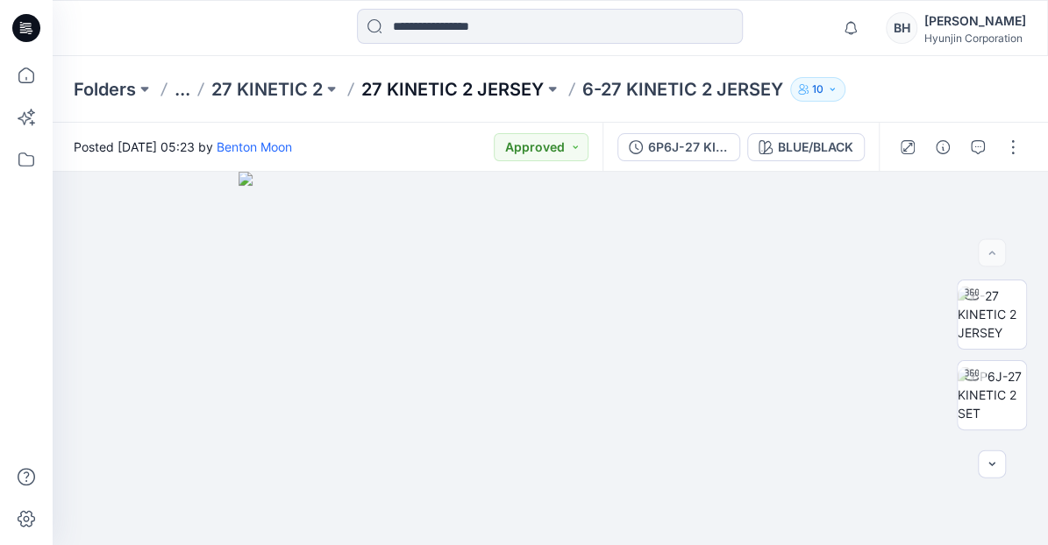
click at [403, 87] on p "27 KINETIC 2 JERSEY" at bounding box center [452, 89] width 182 height 25
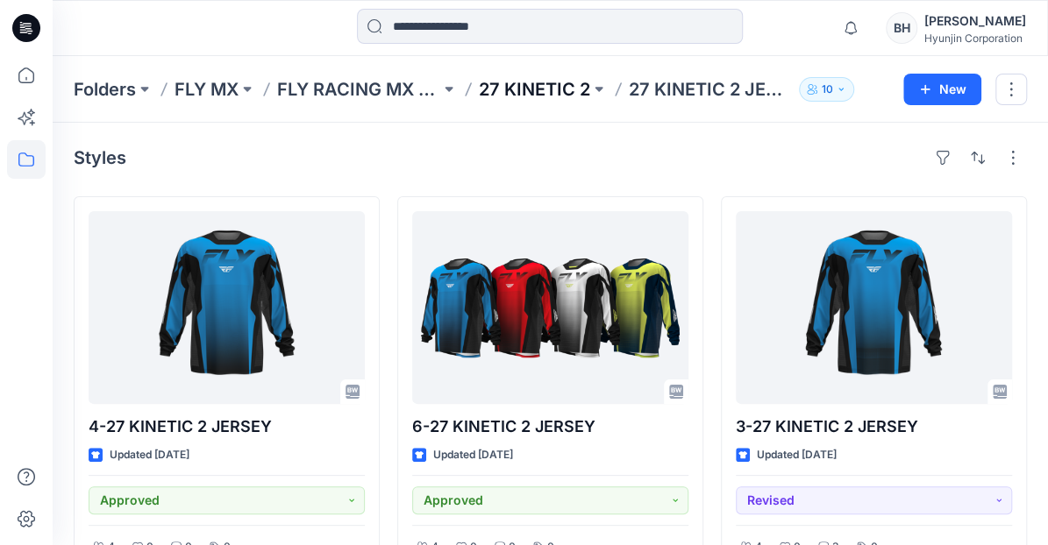
click at [479, 88] on p "27 KINETIC 2" at bounding box center [534, 89] width 111 height 25
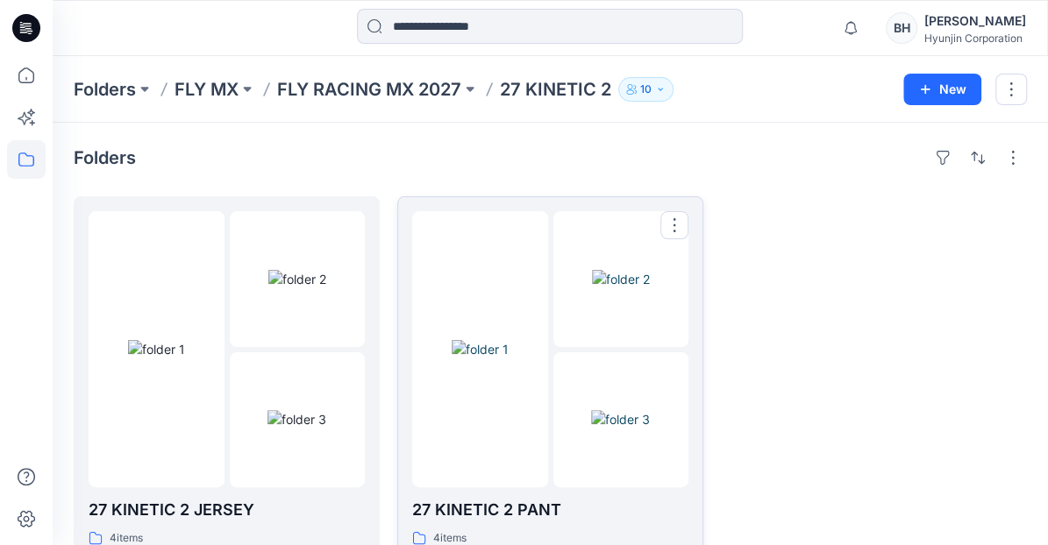
click at [508, 340] on img at bounding box center [480, 349] width 57 height 18
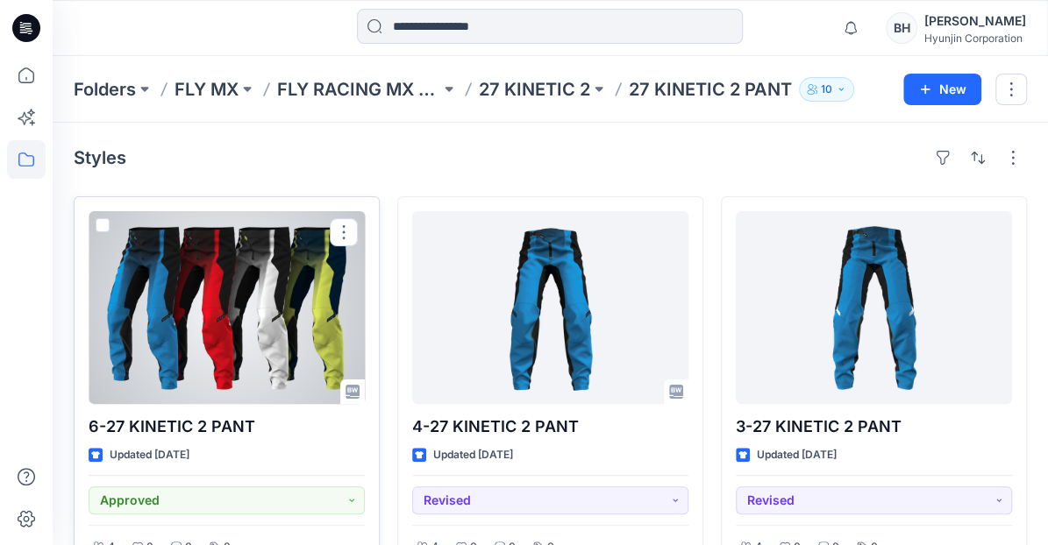
click at [317, 267] on div at bounding box center [227, 307] width 276 height 193
